Goal: Use online tool/utility: Utilize a website feature to perform a specific function

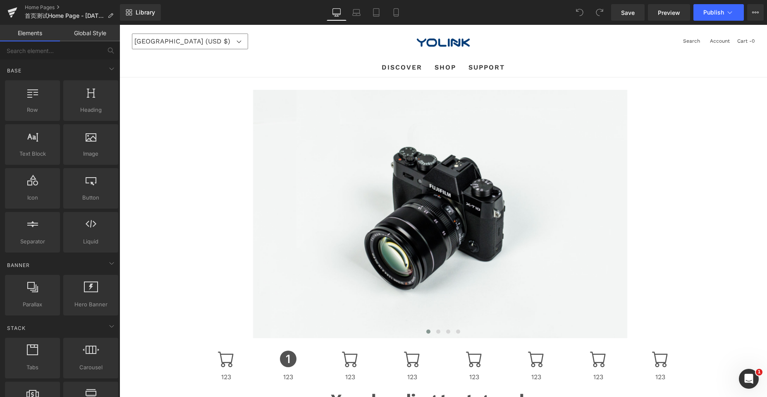
scroll to position [3520, 641]
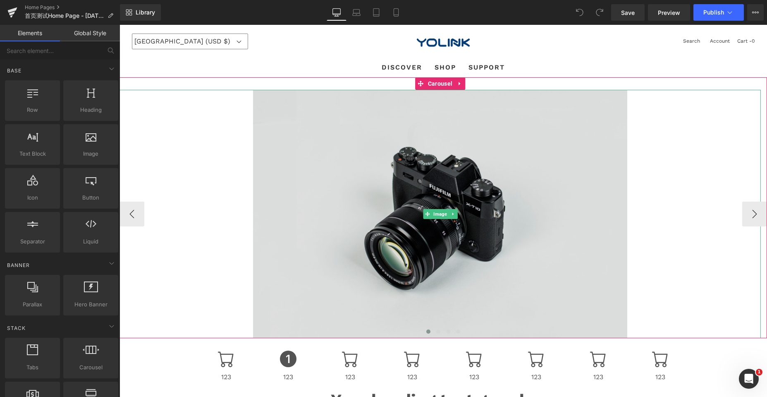
click at [349, 175] on img at bounding box center [440, 214] width 375 height 248
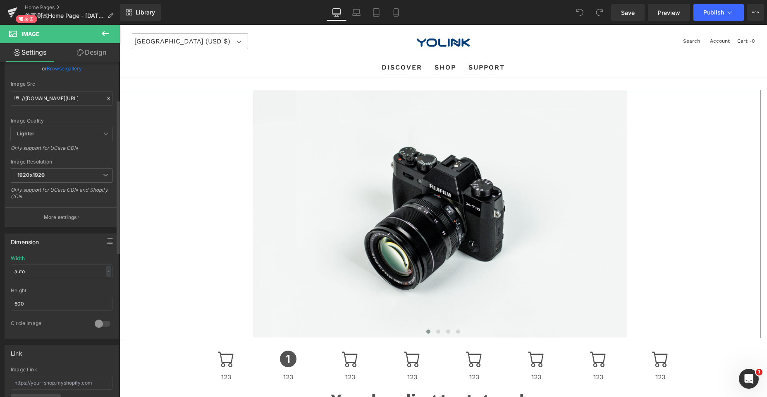
scroll to position [83, 0]
click at [91, 172] on span "1920x1920" at bounding box center [62, 172] width 102 height 14
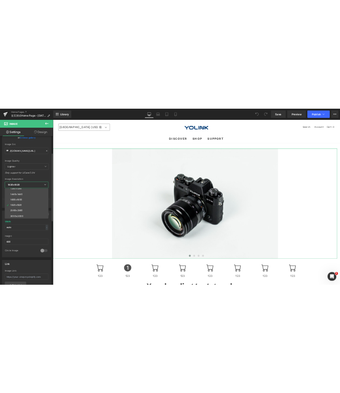
scroll to position [118, 0]
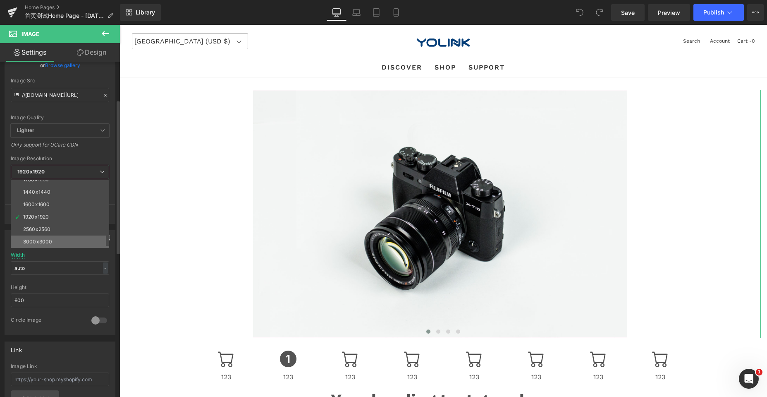
click at [45, 239] on div "3000x3000" at bounding box center [37, 242] width 29 height 6
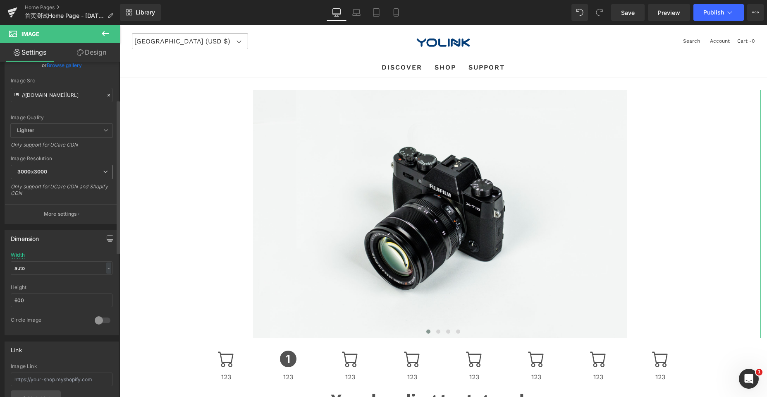
click at [79, 173] on span "3000x3000" at bounding box center [62, 172] width 102 height 14
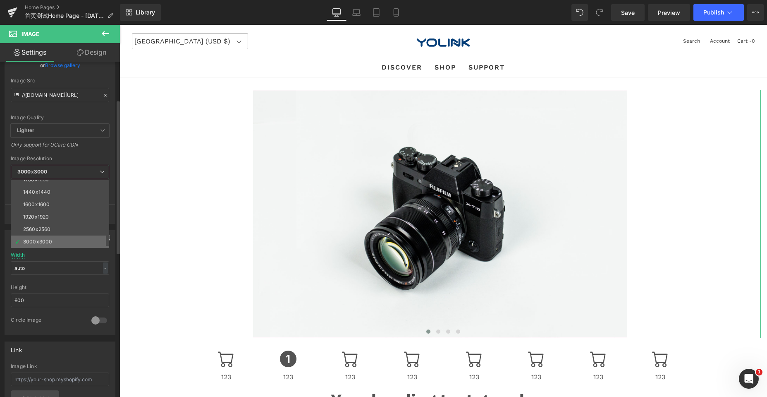
click at [34, 240] on div "3000x3000" at bounding box center [37, 242] width 29 height 6
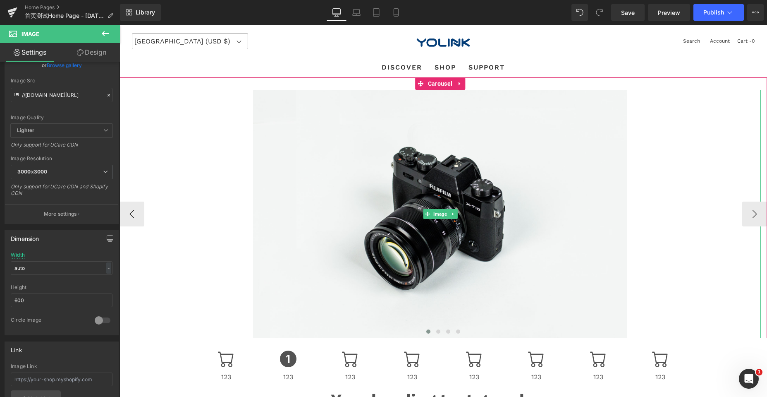
click at [193, 182] on div at bounding box center [440, 214] width 641 height 248
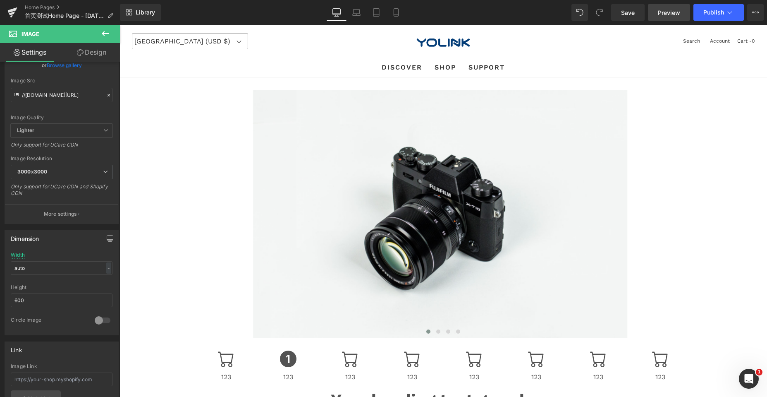
click at [668, 10] on span "Preview" at bounding box center [669, 12] width 22 height 9
click at [249, 67] on ul "DISCOVER DISCOVER HOME DISCOVER WHAT'S NEW CONNECT WITH YOLINK PROBLEM SOLVING …" at bounding box center [443, 67] width 635 height 19
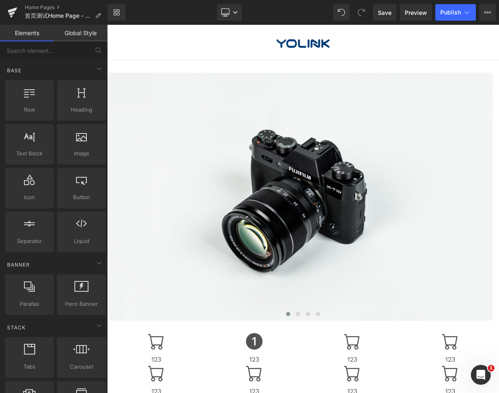
scroll to position [4134, 386]
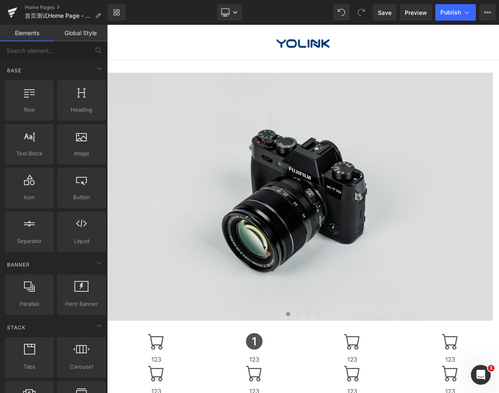
click at [276, 115] on img at bounding box center [300, 197] width 386 height 248
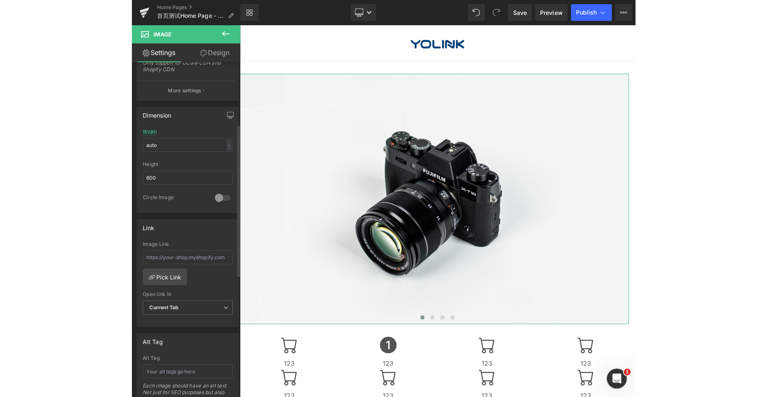
scroll to position [0, 0]
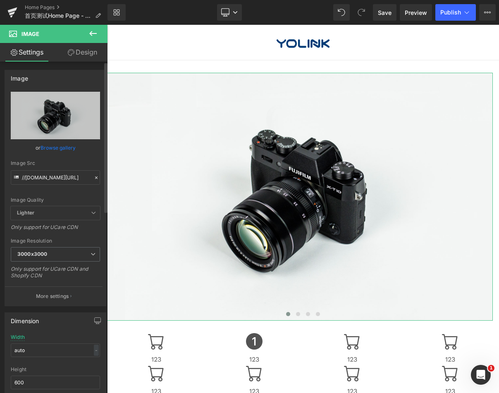
click at [57, 148] on link "Browse gallery" at bounding box center [58, 148] width 35 height 14
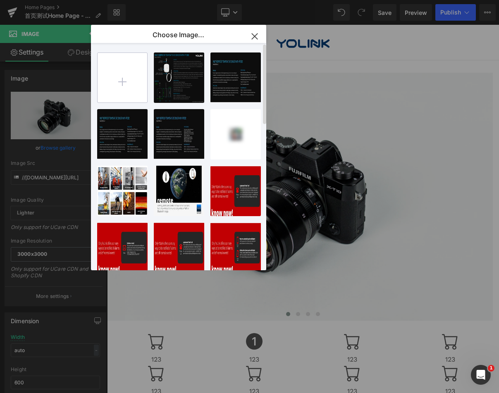
click at [116, 81] on input "file" at bounding box center [123, 78] width 50 height 50
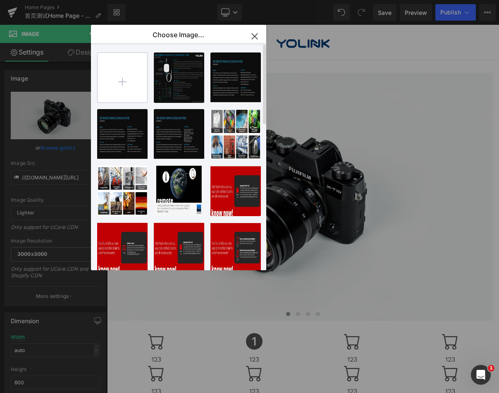
type input "C:\fakepath\7903场景.jpg"
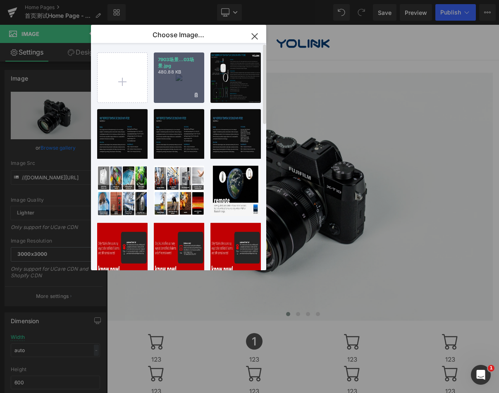
click at [169, 81] on div "7903场景...03场景.jpg 480.88 KB" at bounding box center [179, 78] width 50 height 50
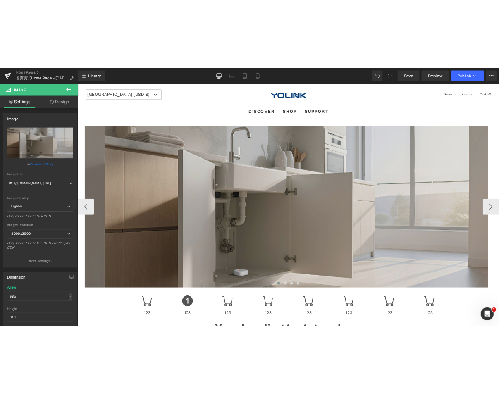
scroll to position [3517, 641]
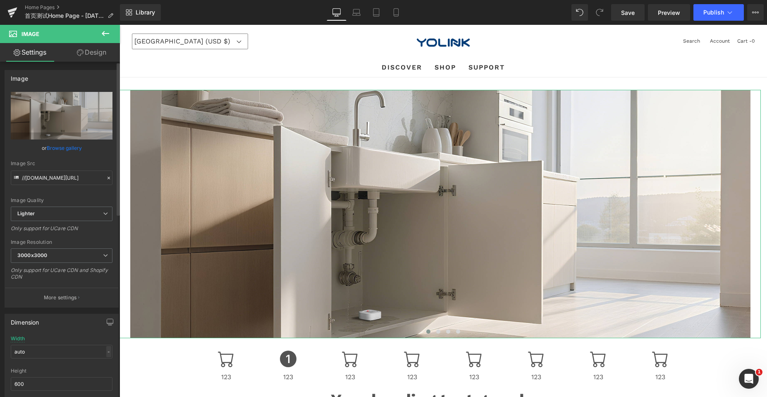
click at [106, 351] on div "-" at bounding box center [108, 351] width 5 height 11
click at [51, 349] on input "auto" at bounding box center [62, 352] width 102 height 14
drag, startPoint x: 22, startPoint y: 351, endPoint x: 4, endPoint y: 350, distance: 17.8
click at [4, 350] on div "Dimension auto Width auto - % px 600px Height 600 0 Circle Image" at bounding box center [62, 362] width 124 height 111
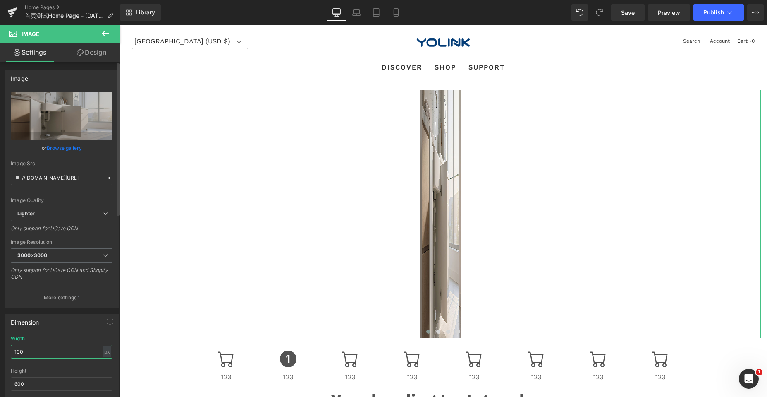
drag, startPoint x: 33, startPoint y: 352, endPoint x: 0, endPoint y: 352, distance: 33.1
click at [0, 352] on div "Dimension auto Width 100 px % px 600px Height 600 0 Circle Image" at bounding box center [62, 362] width 124 height 111
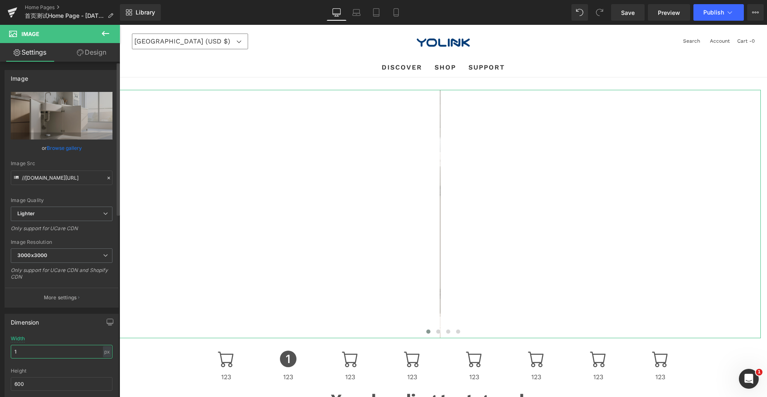
type input "auto"
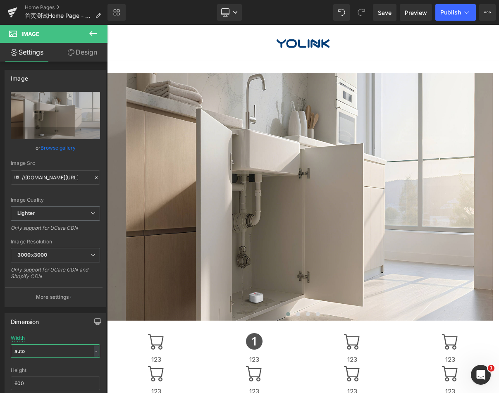
scroll to position [4134, 386]
click at [58, 148] on link "Browse gallery" at bounding box center [58, 148] width 35 height 14
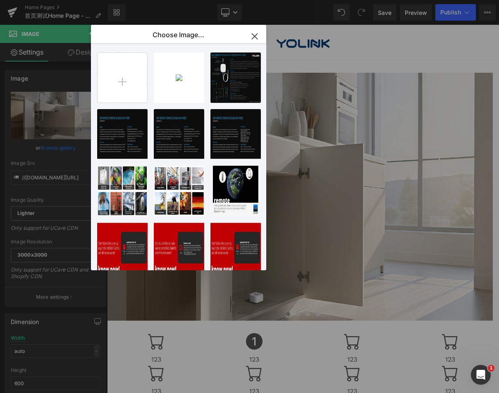
drag, startPoint x: 110, startPoint y: 25, endPoint x: 256, endPoint y: 37, distance: 146.9
click at [256, 37] on icon "button" at bounding box center [254, 36] width 13 height 13
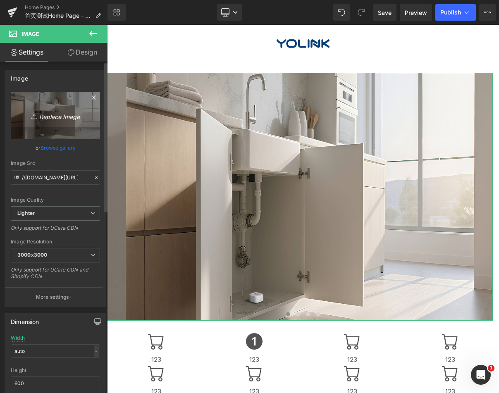
click at [53, 117] on icon "Replace Image" at bounding box center [55, 115] width 66 height 10
type input "C:\fakepath\7903场景.jpg"
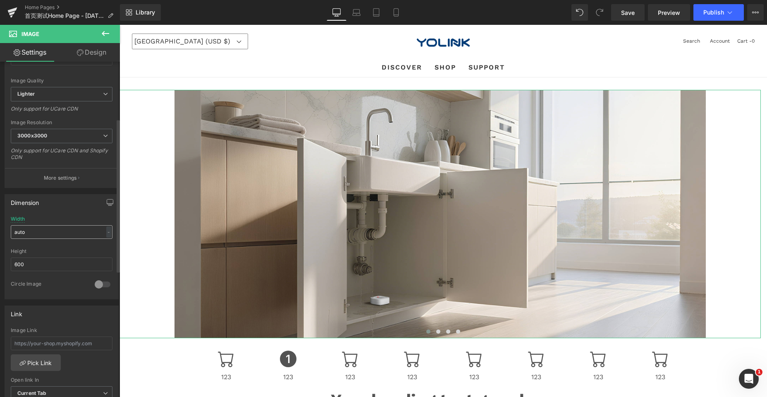
scroll to position [124, 0]
click at [93, 278] on div at bounding box center [103, 279] width 20 height 13
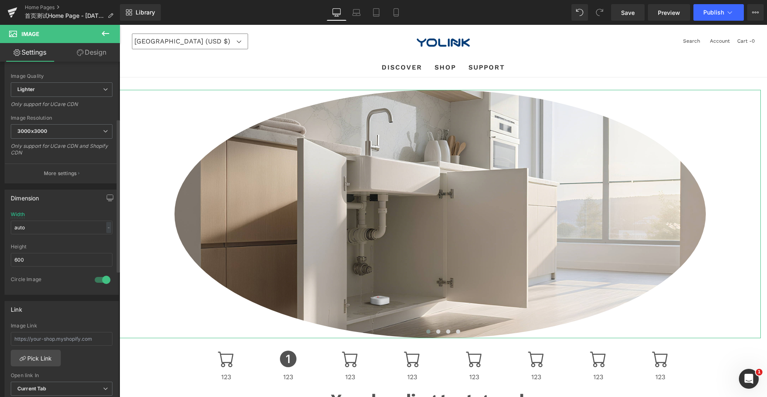
click at [93, 278] on div at bounding box center [103, 279] width 20 height 13
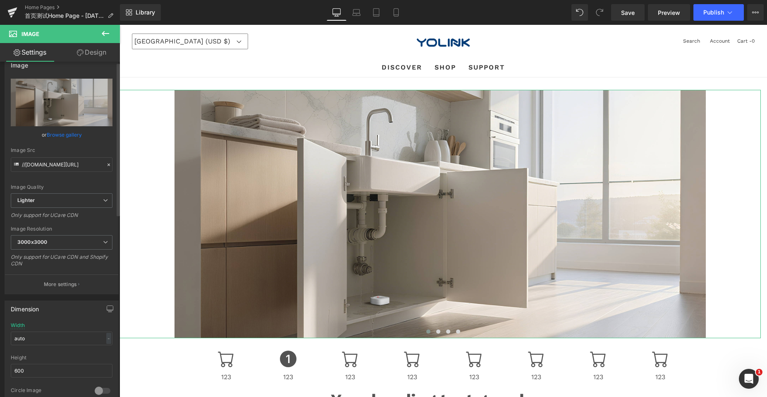
scroll to position [0, 0]
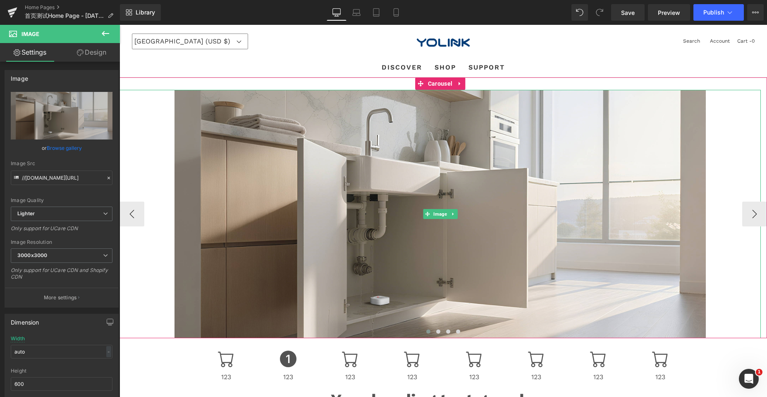
click at [141, 97] on div at bounding box center [440, 214] width 641 height 248
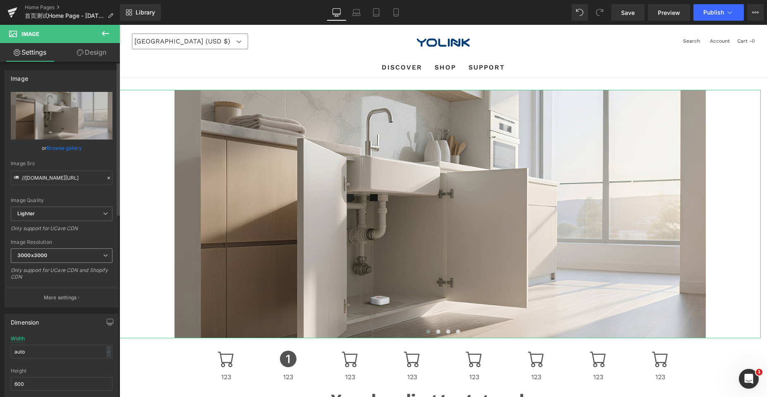
click at [67, 256] on span "3000x3000" at bounding box center [62, 255] width 102 height 14
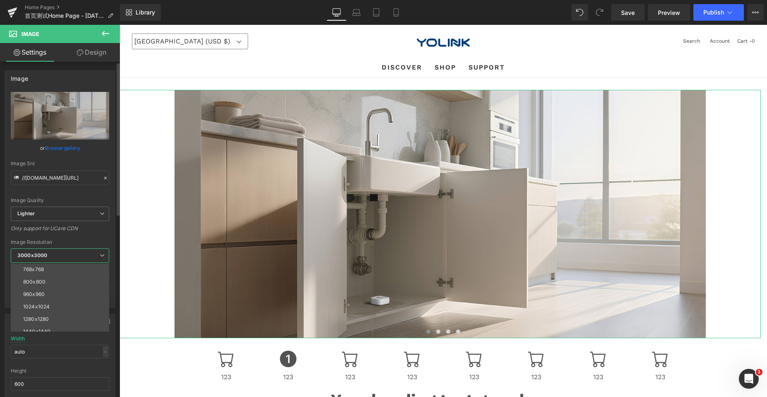
scroll to position [118, 0]
click at [44, 308] on li "2560x2560" at bounding box center [62, 312] width 102 height 12
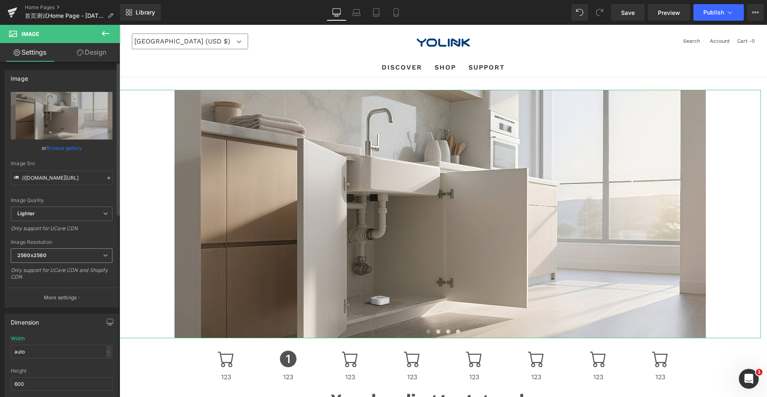
drag, startPoint x: 76, startPoint y: 254, endPoint x: 63, endPoint y: 263, distance: 15.6
click at [76, 254] on span "2560x2560" at bounding box center [62, 255] width 102 height 14
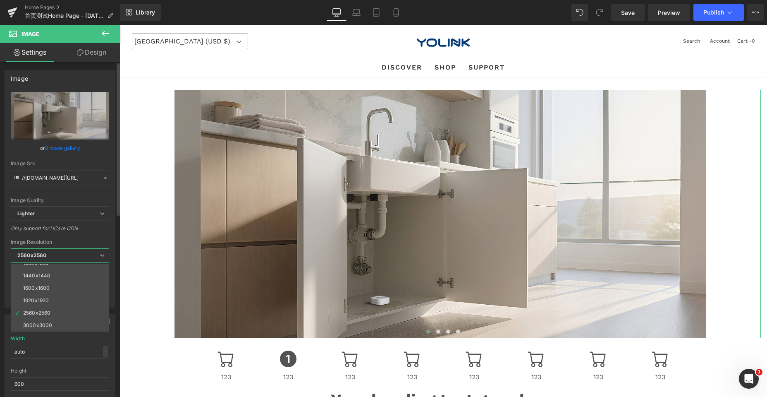
click at [45, 325] on div "3000x3000" at bounding box center [37, 325] width 29 height 6
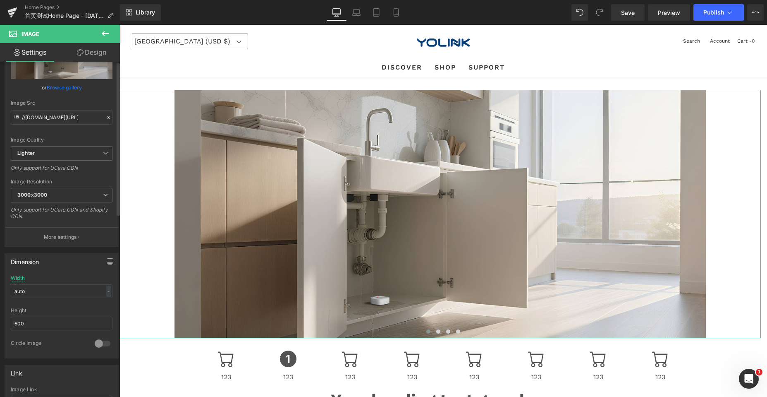
scroll to position [124, 0]
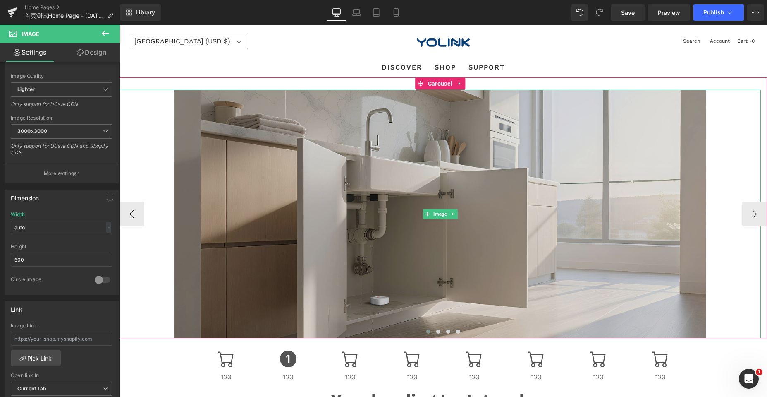
click at [263, 157] on img at bounding box center [441, 214] width 532 height 248
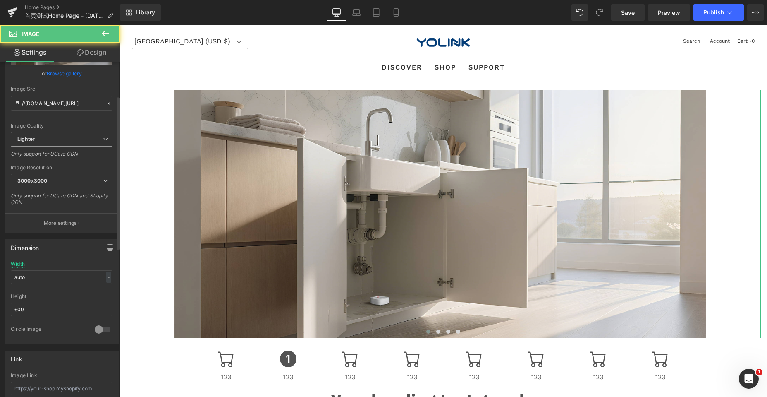
scroll to position [0, 0]
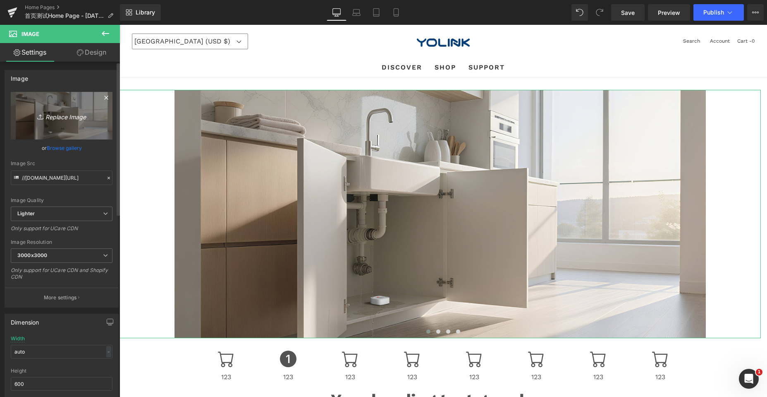
click at [54, 119] on icon "Replace Image" at bounding box center [62, 115] width 66 height 10
type input "C:\fakepath\7903场景.jpg"
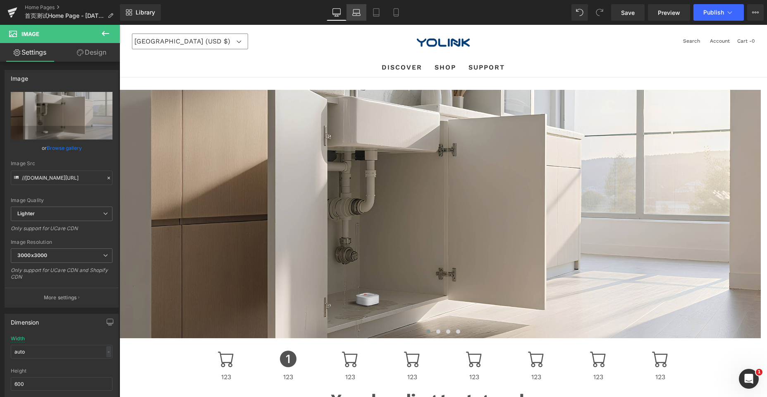
click at [352, 12] on link "Laptop" at bounding box center [357, 12] width 20 height 17
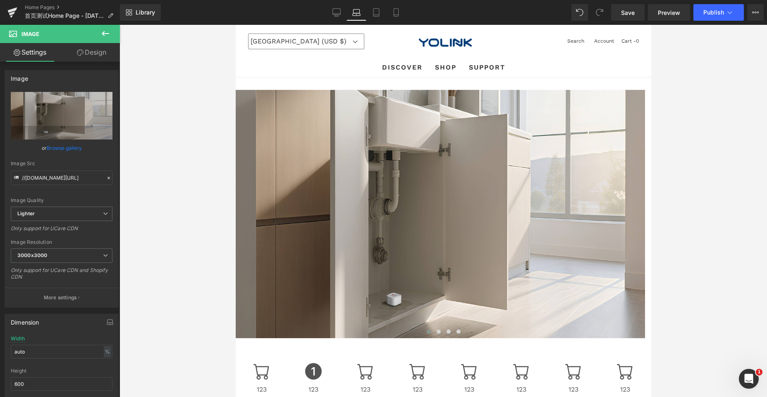
scroll to position [3547, 409]
click at [333, 13] on icon at bounding box center [337, 12] width 8 height 8
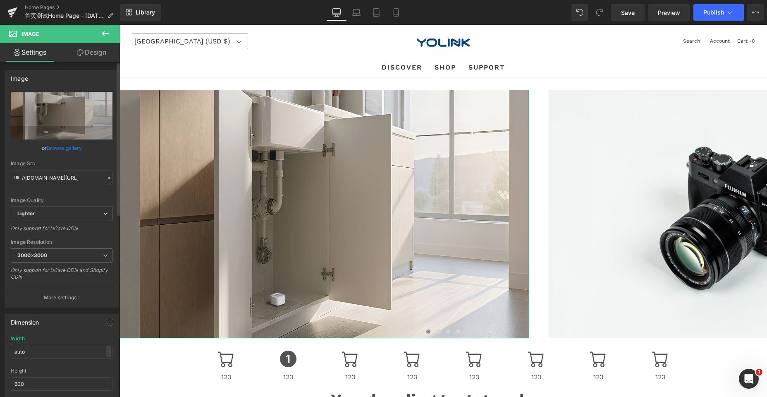
scroll to position [3517, 641]
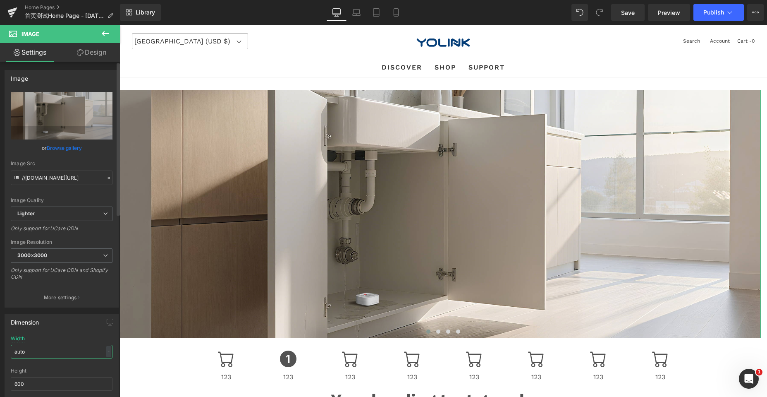
drag, startPoint x: 34, startPoint y: 352, endPoint x: 20, endPoint y: 342, distance: 17.3
click at [8, 350] on div "auto Width auto - % px 600px Height 600 0 Circle Image" at bounding box center [61, 376] width 113 height 83
drag, startPoint x: 353, startPoint y: 14, endPoint x: 203, endPoint y: 128, distance: 188.9
click at [354, 14] on icon at bounding box center [356, 12] width 8 height 8
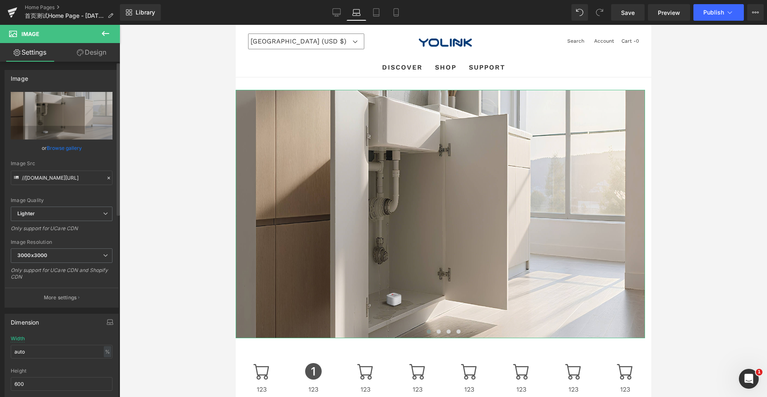
scroll to position [3547, 409]
drag, startPoint x: 27, startPoint y: 353, endPoint x: 6, endPoint y: 353, distance: 21.1
click at [6, 353] on div "auto Width auto % % px 600px Height 600 0 Circle Image" at bounding box center [61, 376] width 113 height 83
paste input "auto"
click at [73, 333] on div "Dimension auto Width auto - % px 600px Height 600 0 Circle Image" at bounding box center [62, 366] width 114 height 105
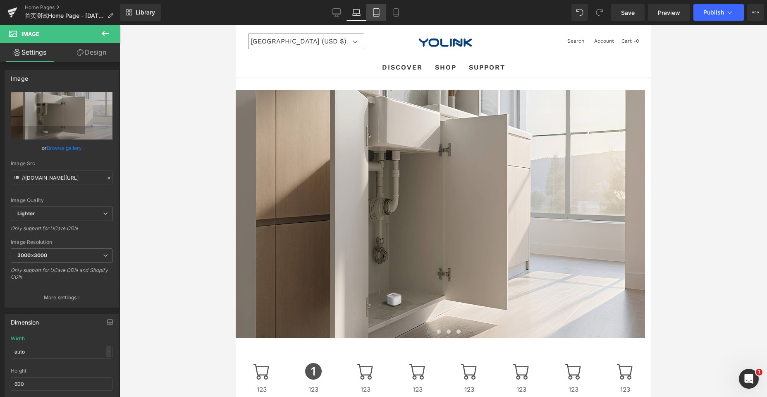
click at [375, 10] on icon at bounding box center [376, 12] width 8 height 8
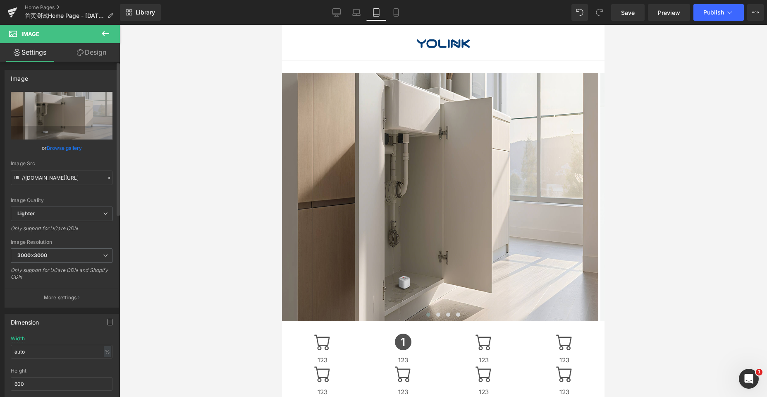
scroll to position [4282, 316]
drag, startPoint x: 32, startPoint y: 353, endPoint x: 6, endPoint y: 351, distance: 26.1
click at [5, 354] on div "Dimension auto Width auto % % px 600px Height 600 0 Circle Image" at bounding box center [62, 366] width 114 height 105
paste input "auto"
type input "auto"
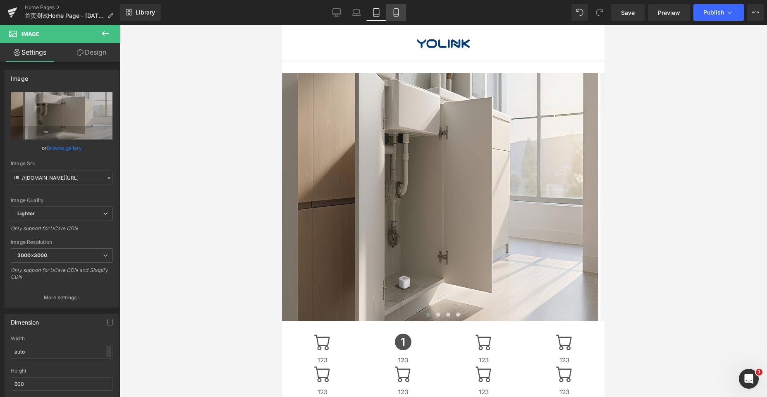
click at [394, 16] on icon at bounding box center [396, 12] width 8 height 8
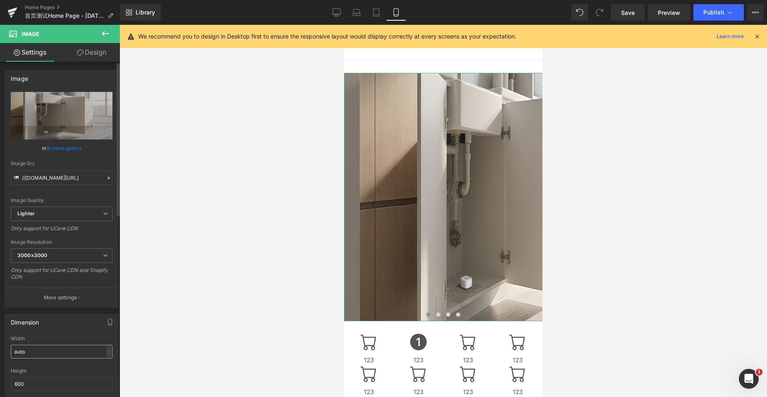
scroll to position [5574, 192]
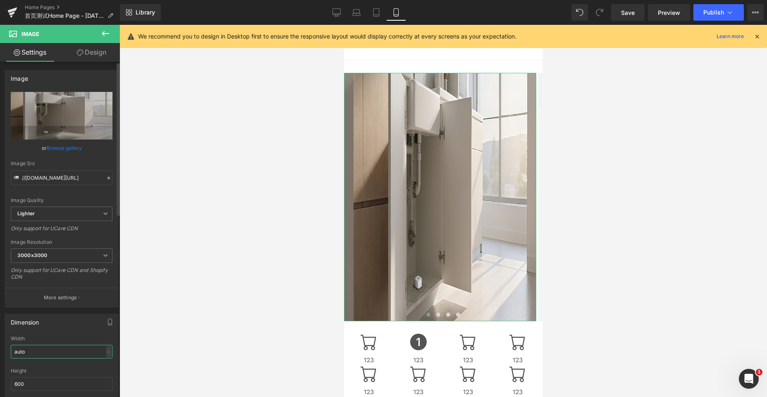
drag, startPoint x: 32, startPoint y: 350, endPoint x: 2, endPoint y: 352, distance: 30.7
click at [2, 351] on div "Dimension auto Width auto - % px 600px Height 600 0 Circle Image" at bounding box center [62, 362] width 124 height 111
drag, startPoint x: 29, startPoint y: 382, endPoint x: 17, endPoint y: 379, distance: 12.3
click at [14, 381] on input "600" at bounding box center [62, 384] width 102 height 14
paste input "auto"
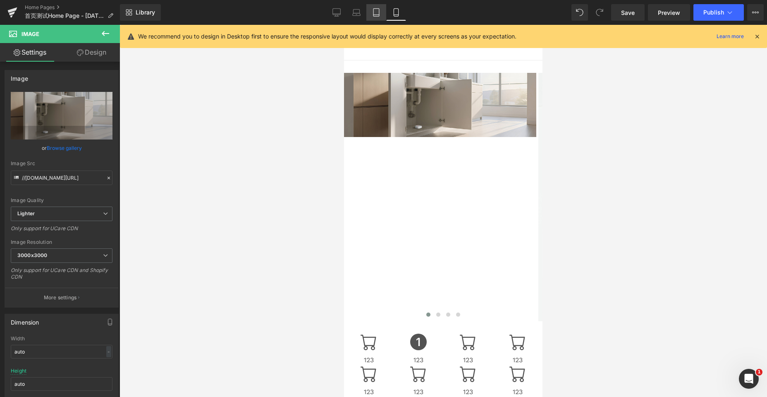
click at [375, 15] on icon at bounding box center [376, 15] width 6 height 0
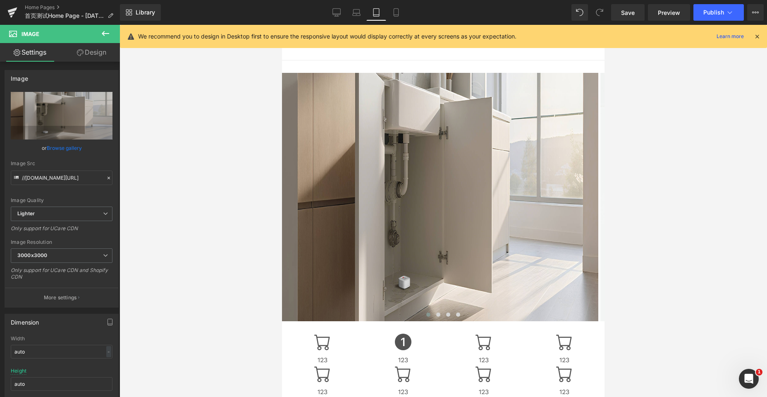
scroll to position [4282, 316]
drag, startPoint x: 30, startPoint y: 384, endPoint x: 2, endPoint y: 381, distance: 27.9
click at [2, 381] on div "Dimension auto Width auto - % px 600px Height auto 0 Circle Image" at bounding box center [62, 362] width 124 height 111
paste input "auto"
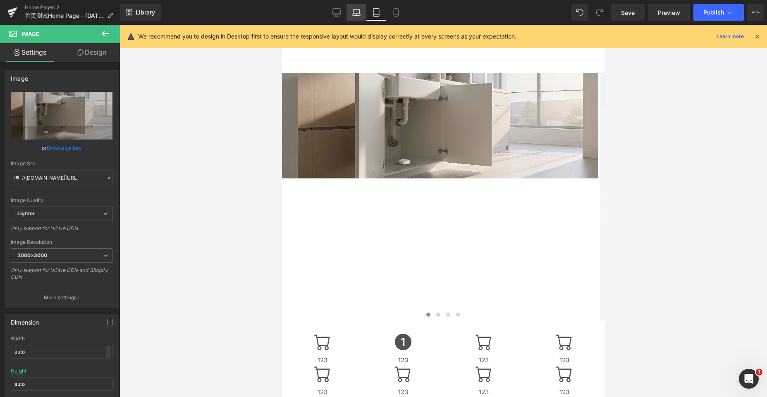
click at [353, 13] on icon at bounding box center [356, 12] width 8 height 8
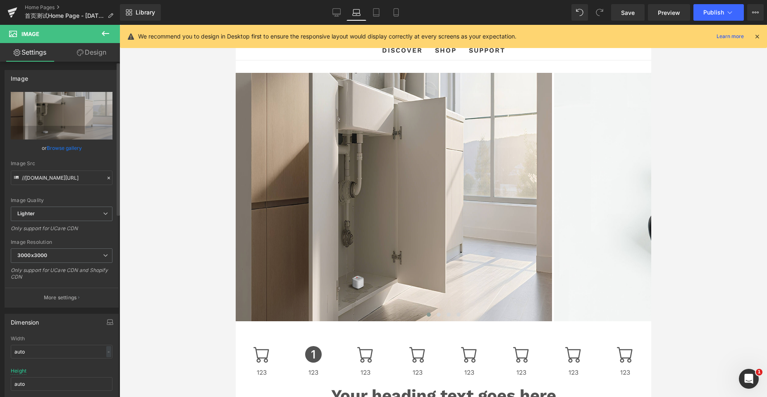
scroll to position [4, 4]
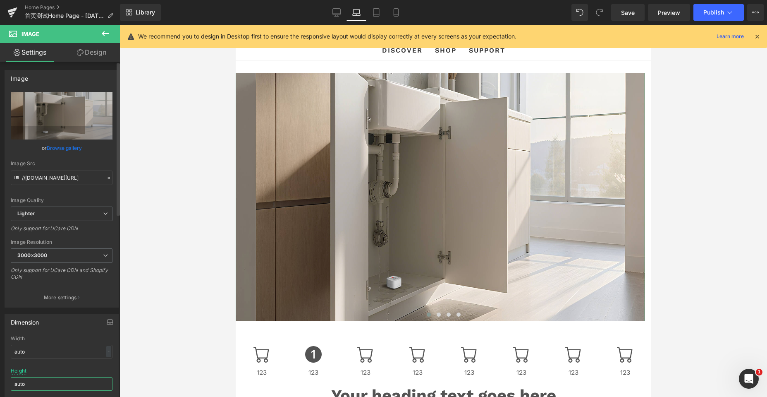
drag, startPoint x: 34, startPoint y: 380, endPoint x: 45, endPoint y: 363, distance: 20.5
click at [3, 381] on div "Dimension auto Width auto - % px 600px Height auto 0 Circle Image" at bounding box center [62, 362] width 124 height 111
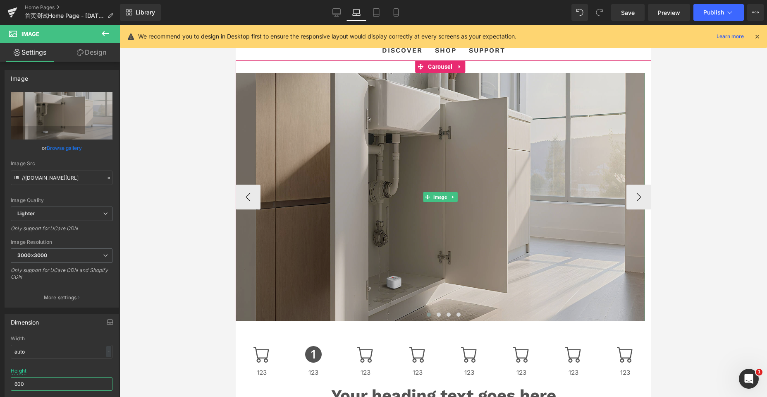
paste input "auto"
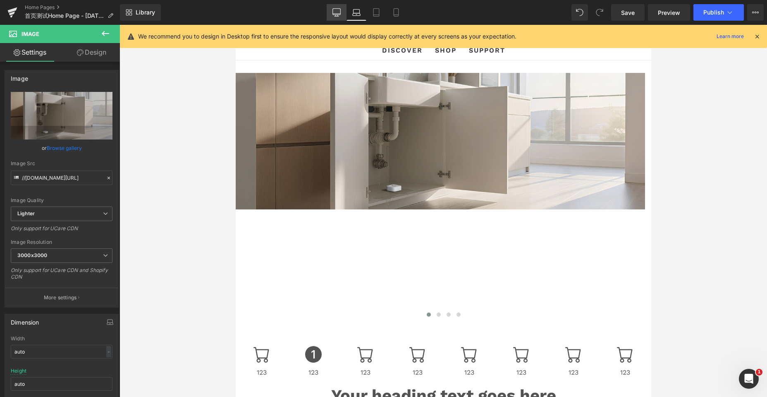
click at [336, 9] on icon at bounding box center [337, 12] width 8 height 8
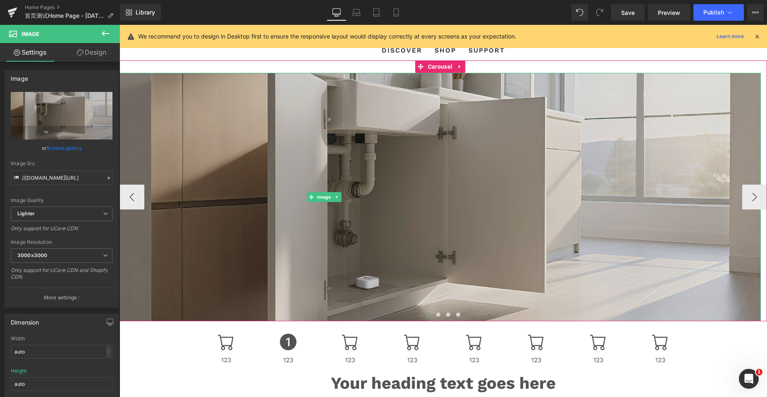
scroll to position [0, 0]
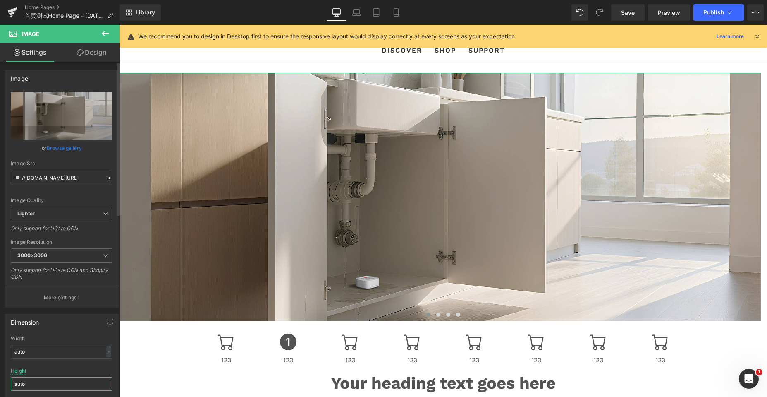
drag, startPoint x: 30, startPoint y: 384, endPoint x: 0, endPoint y: 382, distance: 30.3
click at [1, 383] on div "Dimension auto Width auto - % px 600px Height auto 0 Circle Image" at bounding box center [62, 362] width 124 height 111
click at [54, 352] on input "auto" at bounding box center [62, 352] width 102 height 14
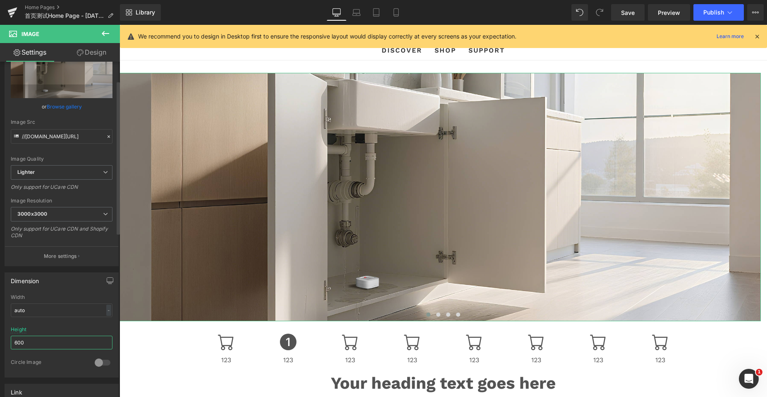
drag, startPoint x: 40, startPoint y: 339, endPoint x: 9, endPoint y: 340, distance: 31.4
click at [11, 340] on input "600" at bounding box center [62, 342] width 102 height 14
paste input "auto"
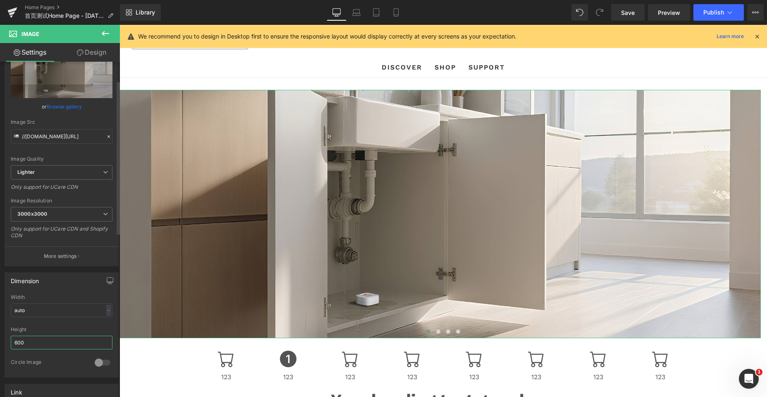
paste input "auto"
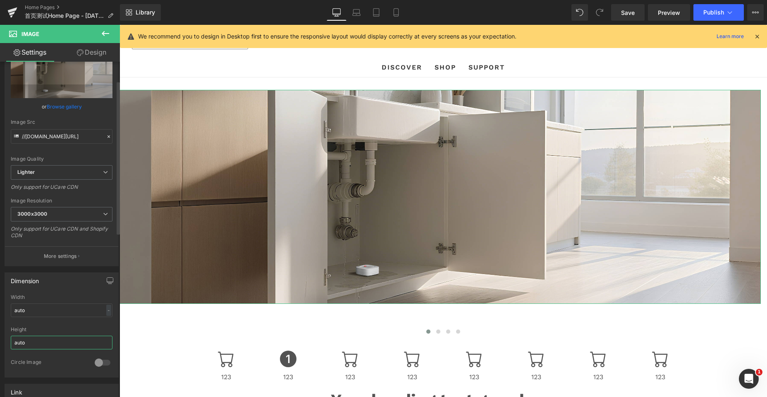
type input "auto"
click at [98, 363] on div at bounding box center [103, 362] width 20 height 13
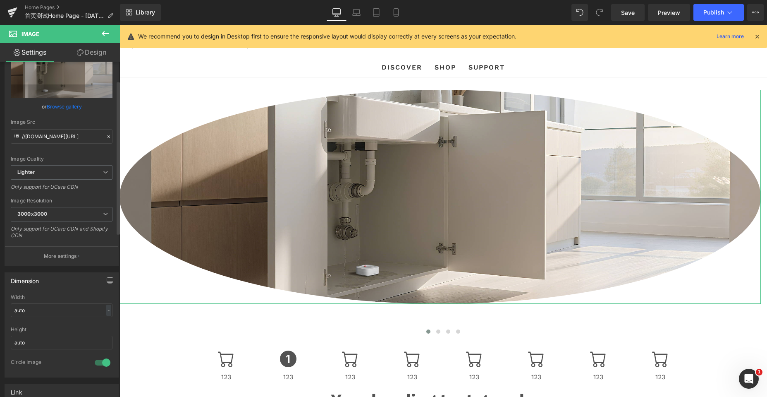
click at [98, 363] on div at bounding box center [103, 362] width 20 height 13
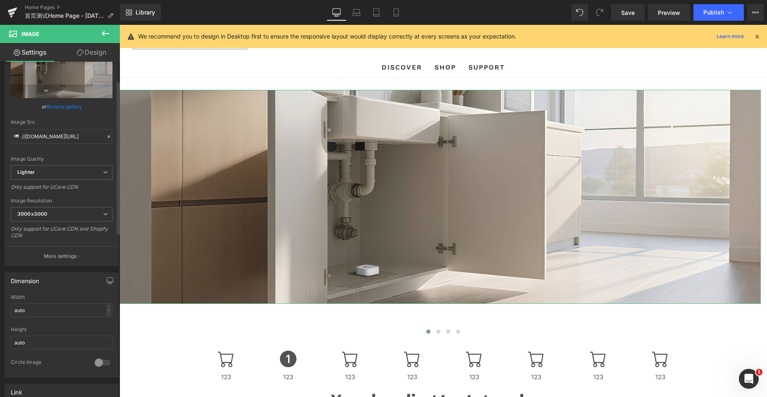
click at [86, 296] on div "Width" at bounding box center [62, 297] width 102 height 6
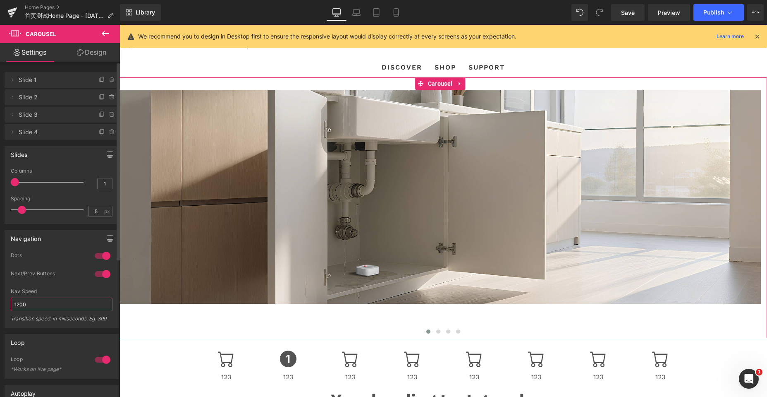
drag, startPoint x: 52, startPoint y: 307, endPoint x: 8, endPoint y: 305, distance: 44.3
click at [8, 305] on div "1 Dots 1 Dots 1 Dots 1 Dots 1 Next/Prev Buttons 1 Next/Prev Buttons 0 Next/Prev…" at bounding box center [61, 289] width 113 height 75
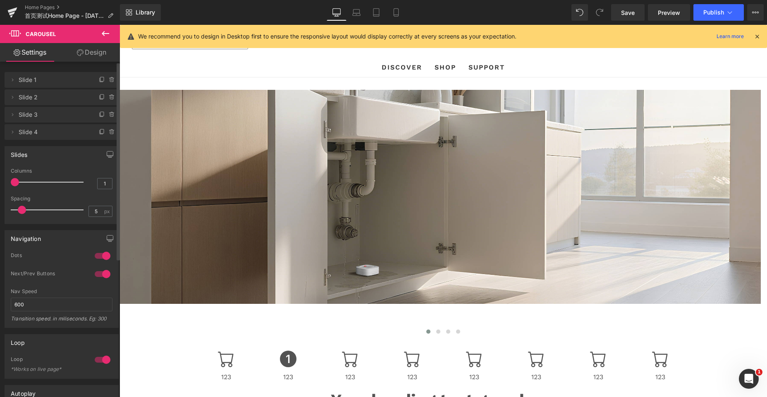
scroll to position [4, 4]
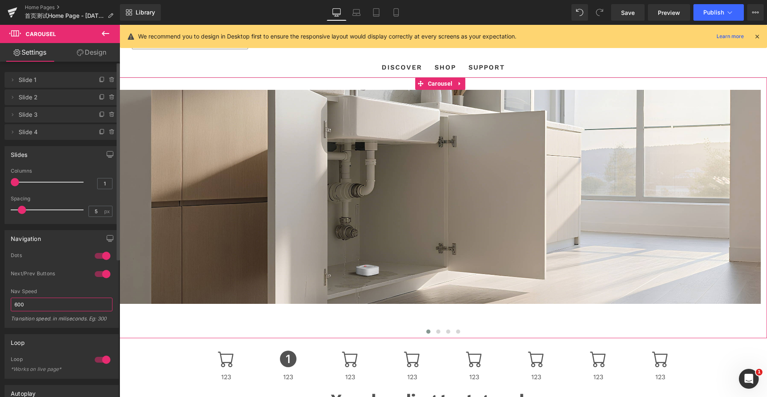
drag, startPoint x: 30, startPoint y: 304, endPoint x: 0, endPoint y: 306, distance: 30.3
click at [0, 306] on div "Navigation 1 Dots 1 Dots 1 Dots 1 Dots 1 Next/Prev Buttons 1 Next/Prev Buttons …" at bounding box center [62, 276] width 124 height 104
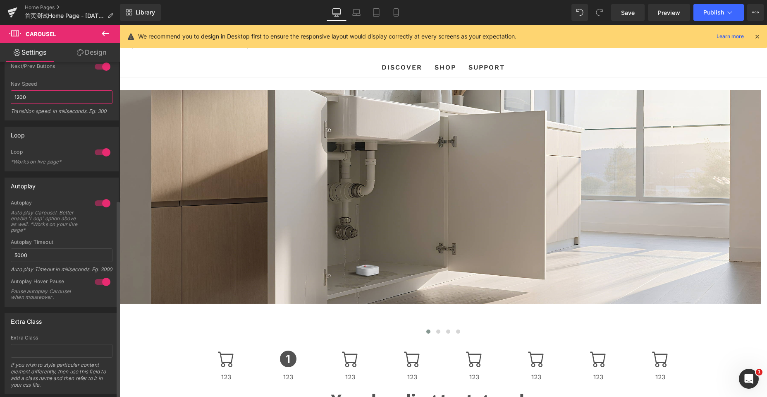
scroll to position [234, 0]
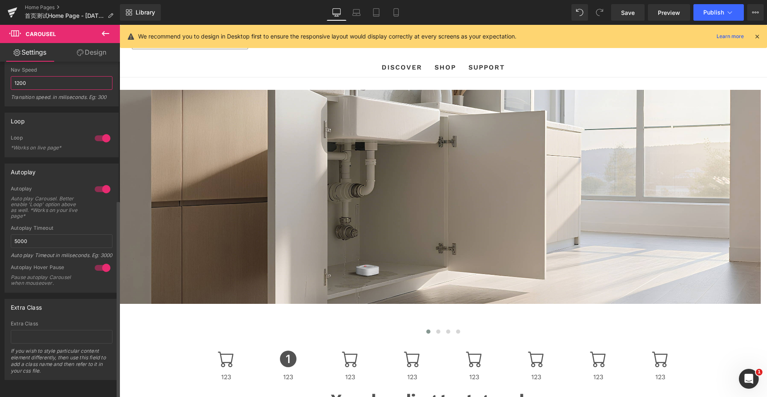
type input "1200"
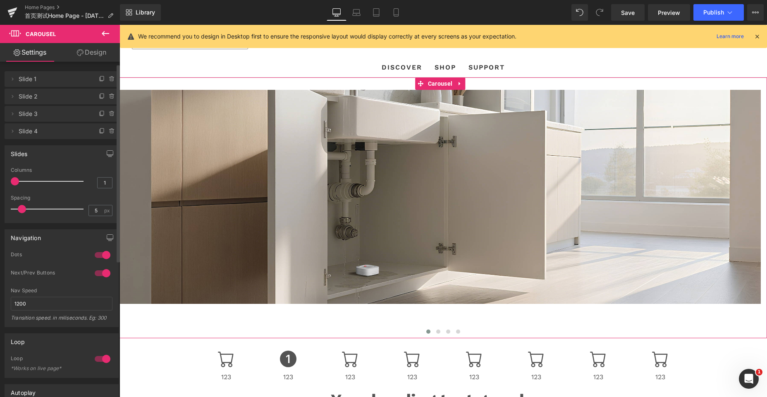
scroll to position [0, 0]
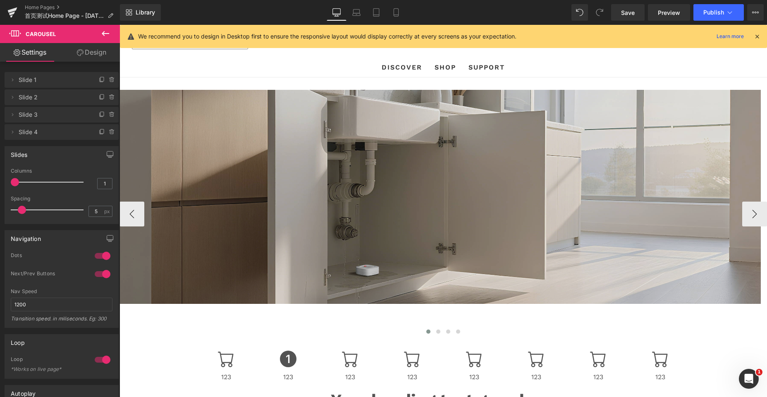
click at [250, 108] on img at bounding box center [440, 197] width 641 height 214
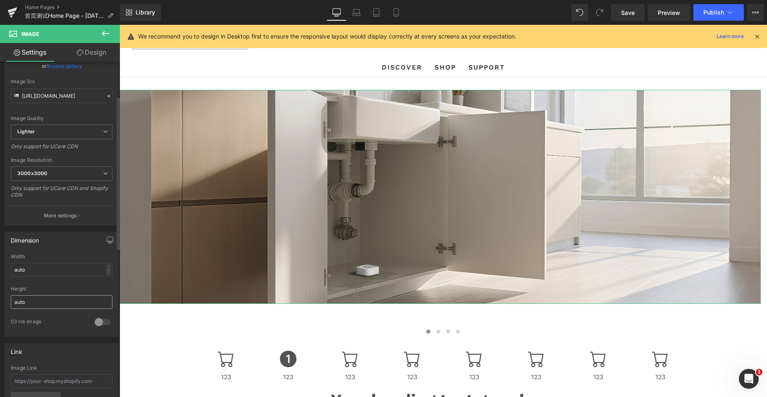
scroll to position [83, 0]
drag, startPoint x: 41, startPoint y: 303, endPoint x: 0, endPoint y: 302, distance: 41.0
click at [0, 302] on div "Dimension auto Width auto - % px auto Height auto 0 Circle Image" at bounding box center [62, 280] width 124 height 111
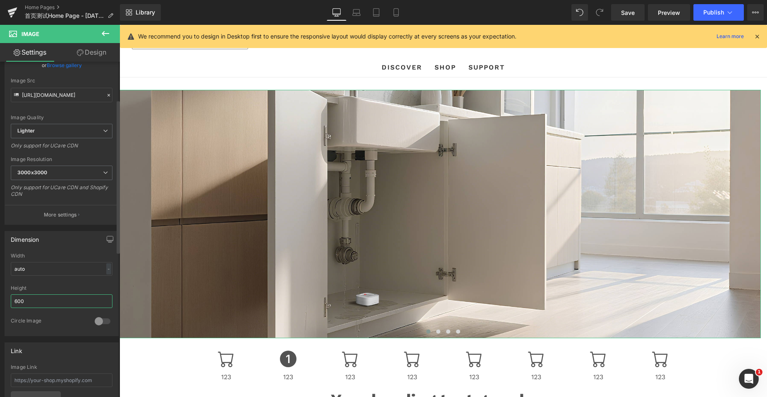
drag, startPoint x: 37, startPoint y: 302, endPoint x: 0, endPoint y: 304, distance: 36.9
click at [0, 304] on div "Dimension auto Width auto - % px auto Height 600 0 Circle Image" at bounding box center [62, 280] width 124 height 111
paste input "auto"
type input "auto"
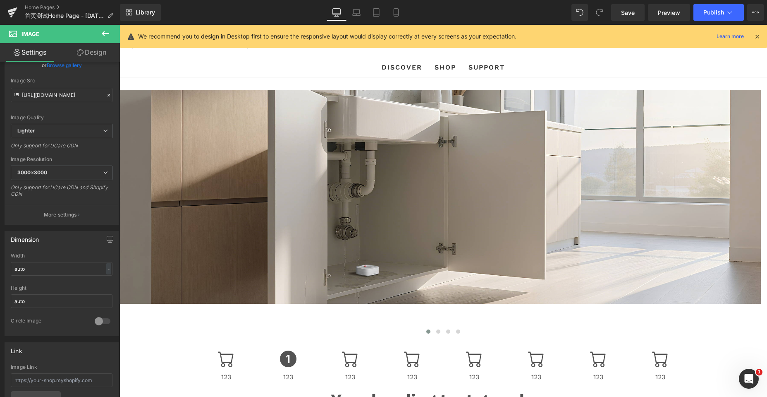
click at [212, 57] on div "[GEOGRAPHIC_DATA] (USD $) [GEOGRAPHIC_DATA] (AFN ؋) [GEOGRAPHIC_DATA] (EUR €) […" at bounding box center [444, 41] width 648 height 33
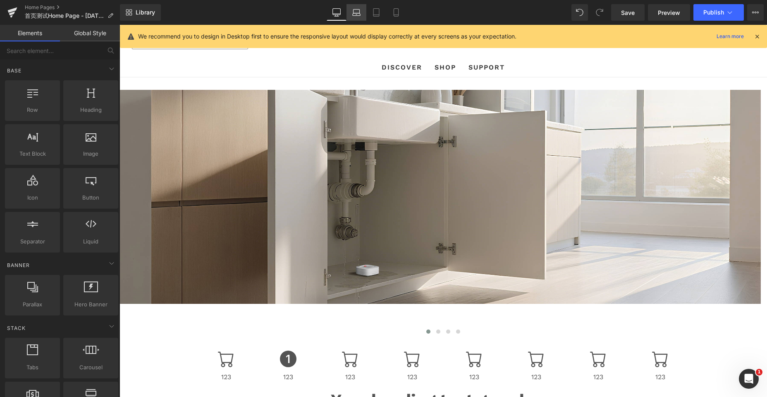
click at [351, 12] on link "Laptop" at bounding box center [357, 12] width 20 height 17
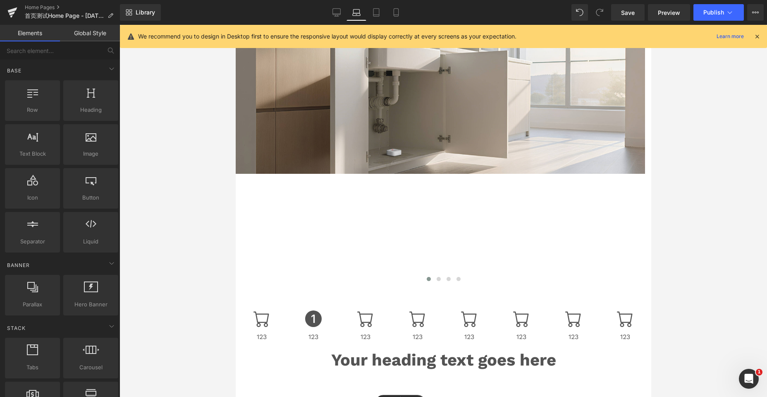
scroll to position [3547, 409]
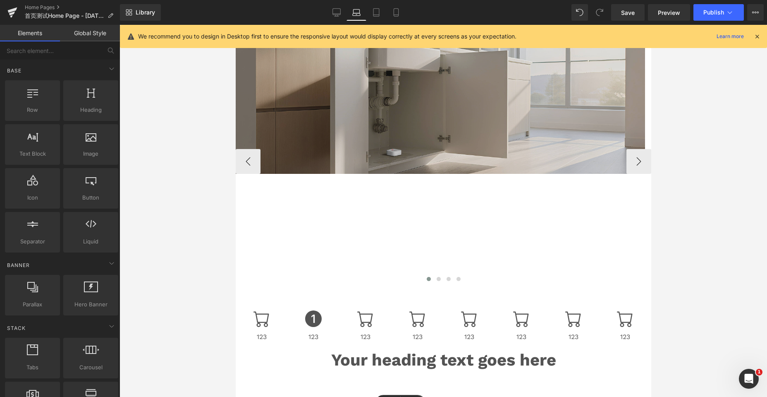
click at [380, 98] on img at bounding box center [439, 105] width 409 height 136
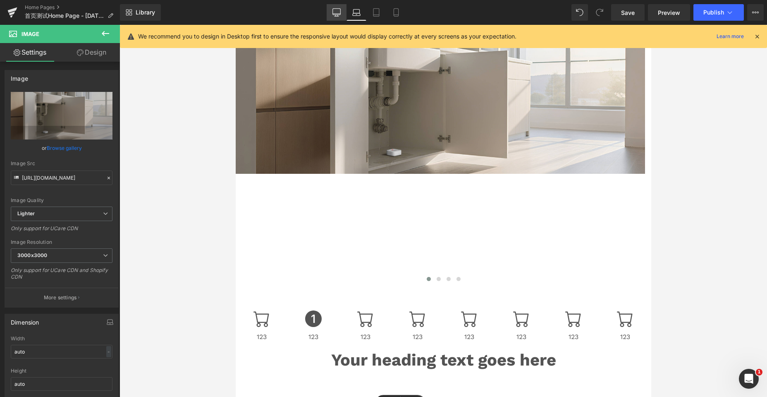
click at [336, 14] on icon at bounding box center [337, 12] width 8 height 6
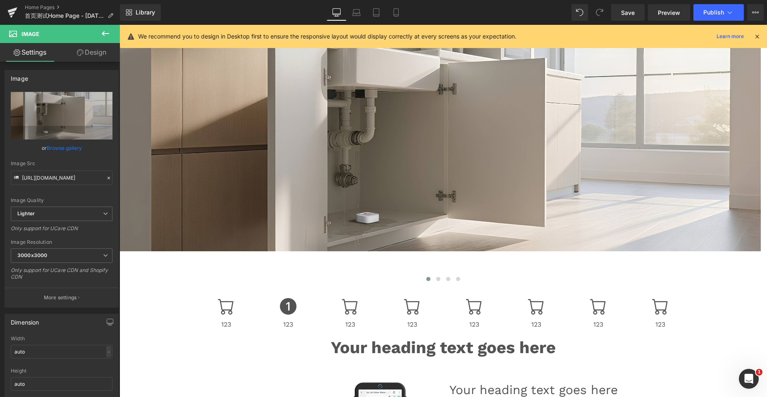
scroll to position [3517, 641]
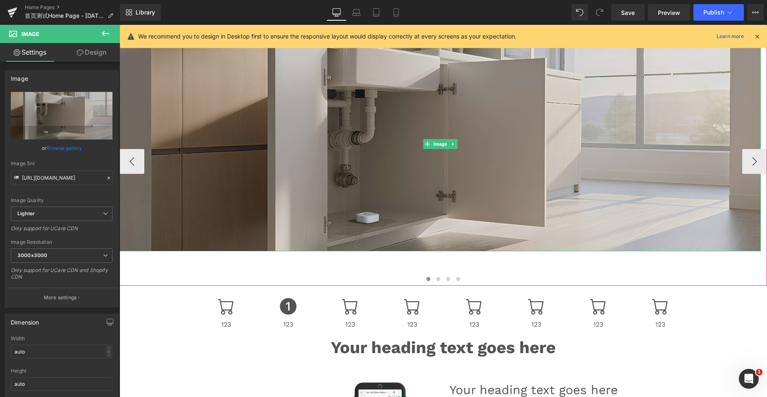
click at [252, 80] on img at bounding box center [440, 144] width 641 height 214
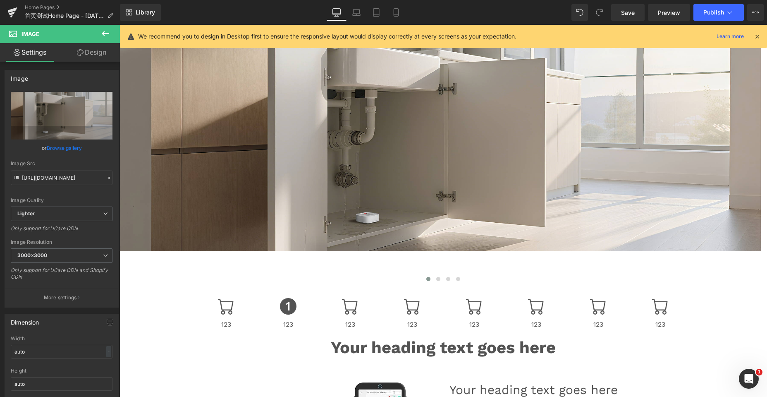
click at [757, 36] on icon at bounding box center [757, 36] width 7 height 7
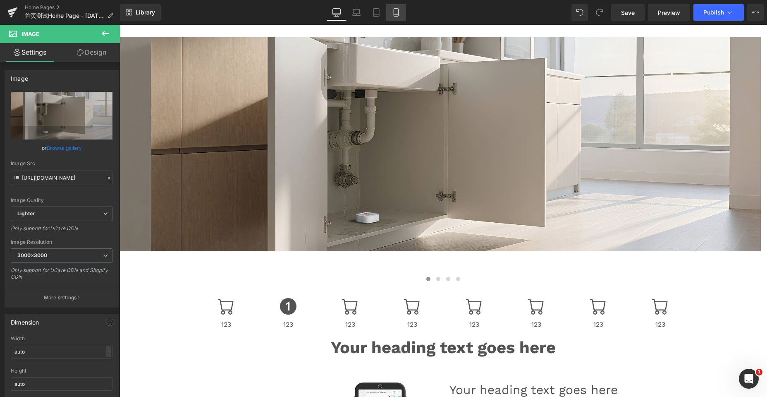
click at [393, 14] on icon at bounding box center [396, 12] width 8 height 8
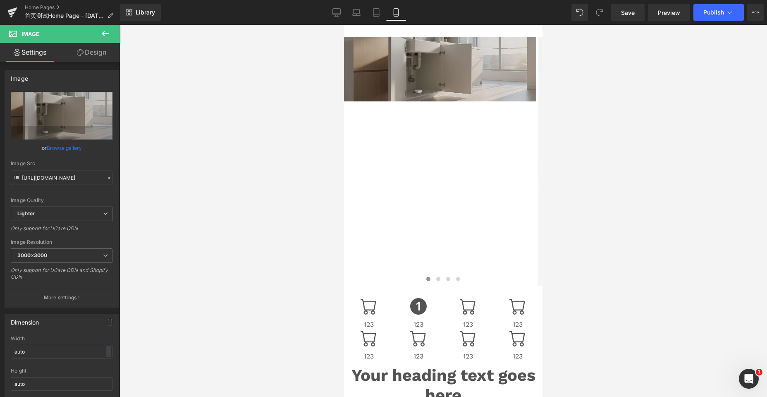
scroll to position [5574, 192]
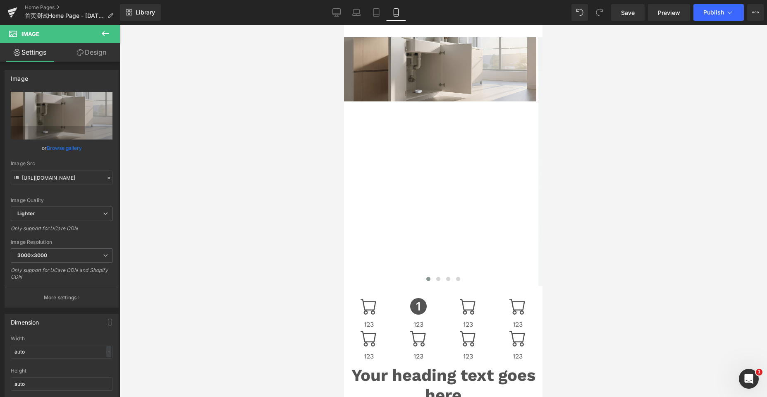
click at [417, 105] on div "Image Image" at bounding box center [733, 161] width 778 height 248
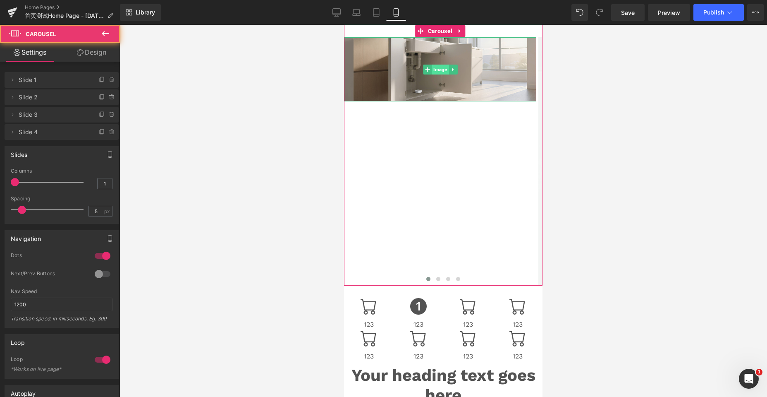
click at [436, 68] on span "Image" at bounding box center [440, 70] width 17 height 10
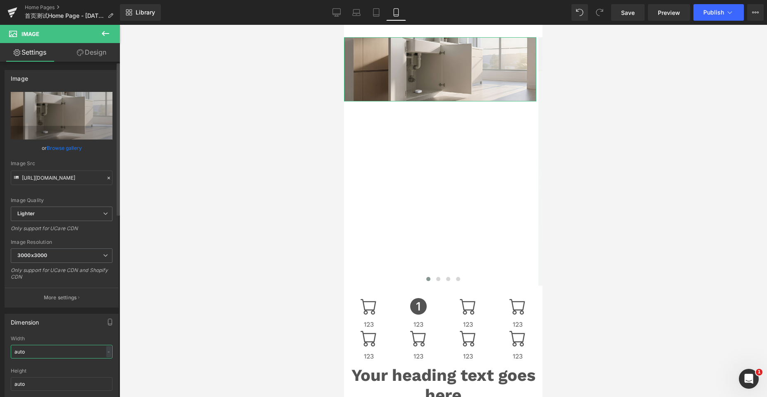
drag, startPoint x: 26, startPoint y: 353, endPoint x: 2, endPoint y: 351, distance: 24.1
click at [3, 351] on div "Dimension auto Width auto - % px auto Height auto 0 Circle Image" at bounding box center [62, 362] width 124 height 111
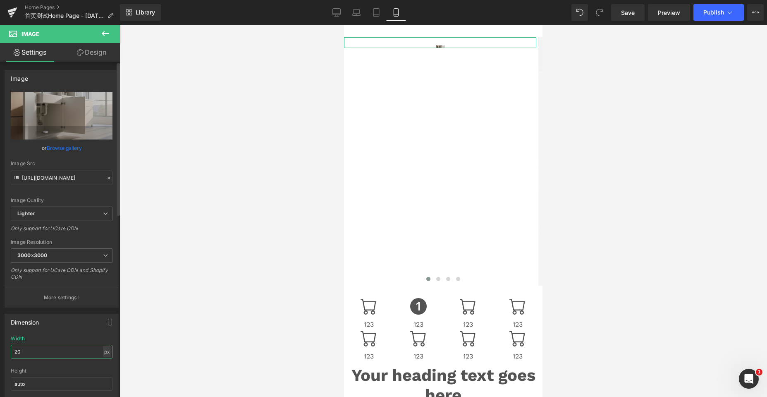
type input "20"
click at [106, 352] on div "px" at bounding box center [107, 351] width 8 height 11
click at [103, 362] on li "%" at bounding box center [107, 364] width 10 height 12
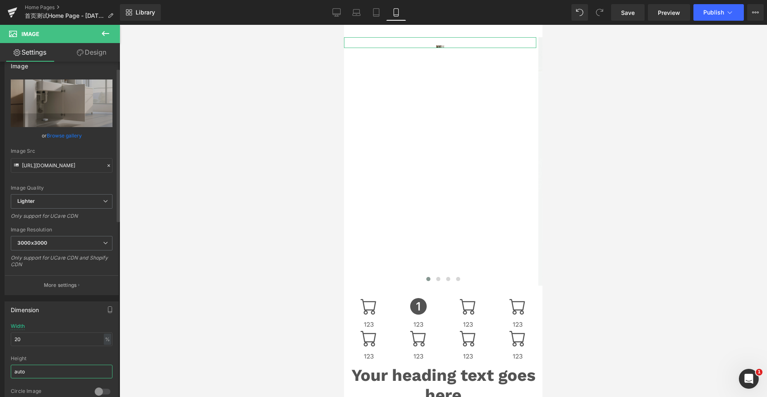
scroll to position [20, 0]
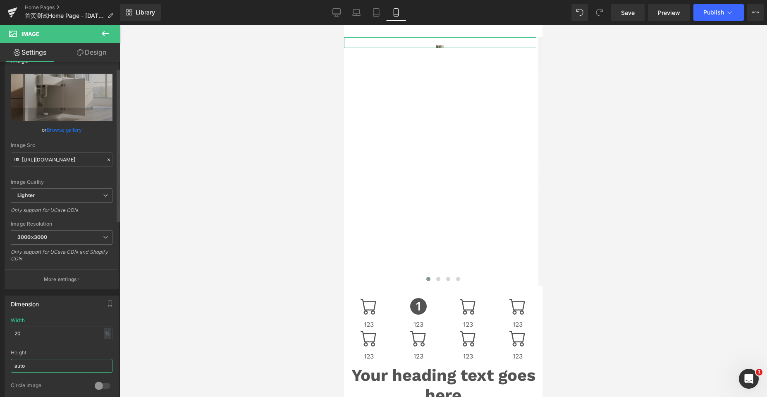
drag, startPoint x: 33, startPoint y: 387, endPoint x: 9, endPoint y: 386, distance: 24.0
click at [9, 386] on div "auto Width 20 % % px auto Height auto 0 Circle Image" at bounding box center [61, 358] width 113 height 83
type input "100"
drag, startPoint x: 29, startPoint y: 331, endPoint x: 2, endPoint y: 332, distance: 26.9
click at [2, 332] on div "Dimension auto Width 20 % % px auto Height 100 0 Circle Image" at bounding box center [62, 342] width 124 height 111
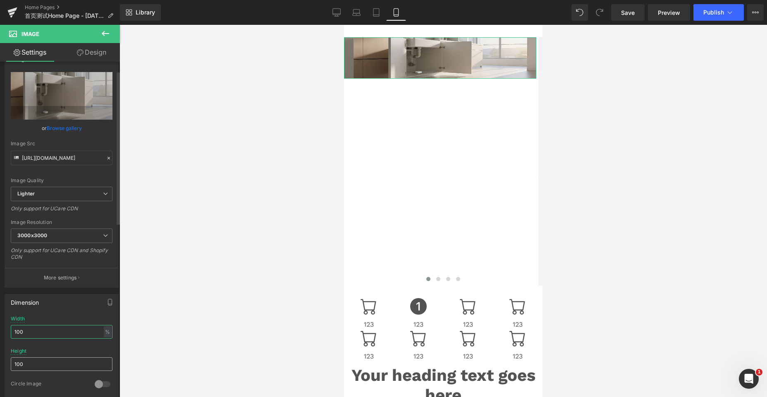
type input "100"
click at [29, 364] on input "100" at bounding box center [62, 364] width 102 height 14
drag, startPoint x: 31, startPoint y: 365, endPoint x: 0, endPoint y: 365, distance: 31.0
click at [0, 365] on div "Dimension auto Width 100 % % px auto Height 100 0 Circle Image" at bounding box center [62, 342] width 124 height 111
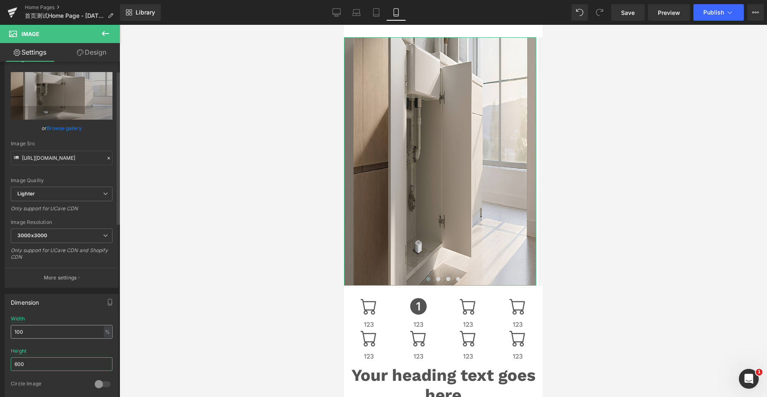
type input "600"
click at [29, 335] on input "100" at bounding box center [62, 332] width 102 height 14
type input "1000"
click at [37, 368] on input "600" at bounding box center [62, 364] width 102 height 14
drag, startPoint x: 36, startPoint y: 330, endPoint x: 0, endPoint y: 333, distance: 35.6
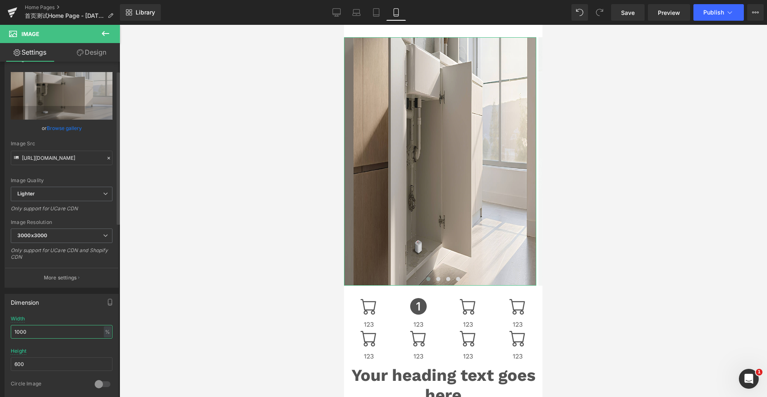
click at [0, 333] on div "Dimension auto Width 1000 % % px auto Height 600 0 Circle Image" at bounding box center [62, 342] width 124 height 111
click at [37, 365] on input "600" at bounding box center [62, 364] width 102 height 14
drag, startPoint x: 39, startPoint y: 367, endPoint x: 3, endPoint y: 365, distance: 36.5
click at [3, 365] on div "Dimension auto Width 1000 % % px auto Height 600 0 Circle Image" at bounding box center [62, 342] width 124 height 111
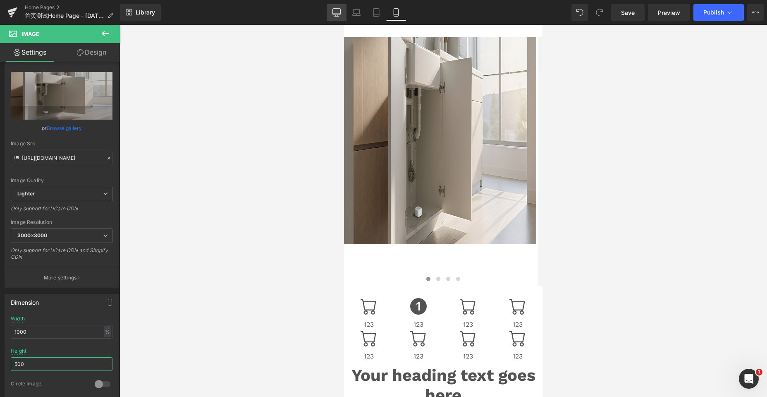
type input "500"
click at [334, 11] on icon at bounding box center [337, 12] width 8 height 8
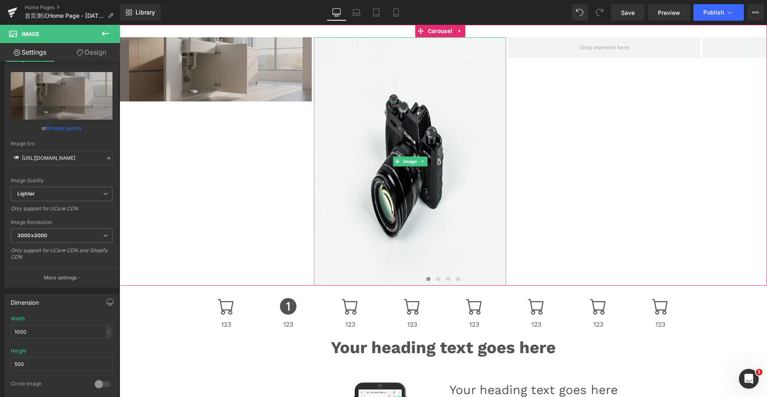
scroll to position [3517, 641]
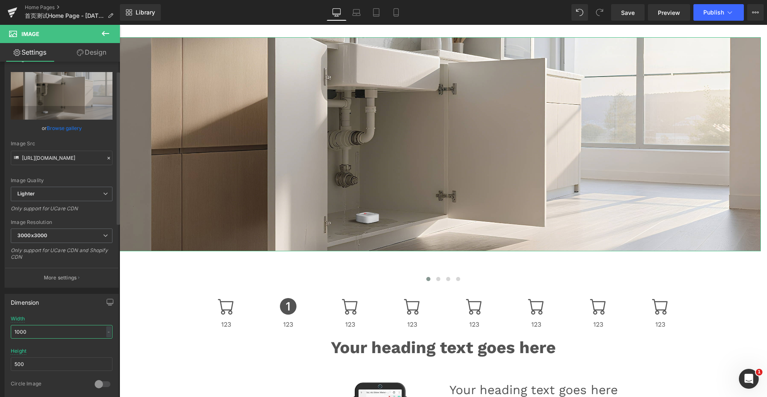
drag, startPoint x: 32, startPoint y: 333, endPoint x: 6, endPoint y: 330, distance: 25.9
click at [4, 333] on div "Dimension auto Width 1000 - % px auto Height 500 0 Circle Image" at bounding box center [62, 342] width 124 height 111
click at [395, 11] on icon at bounding box center [396, 12] width 8 height 8
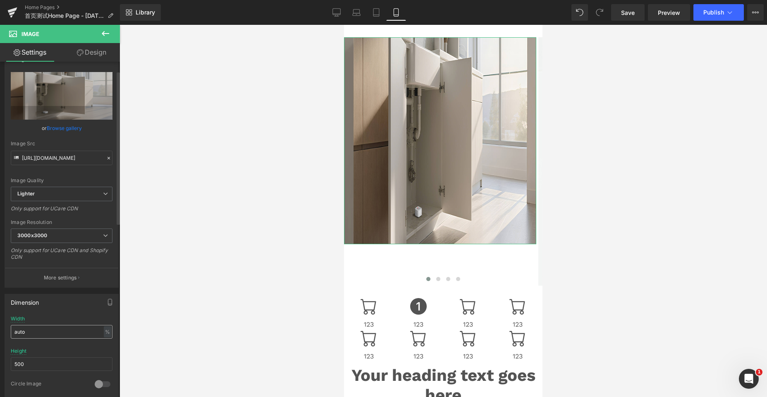
scroll to position [5574, 192]
drag, startPoint x: 31, startPoint y: 331, endPoint x: 10, endPoint y: 342, distance: 23.7
click at [0, 335] on div "Dimension auto Width auto % % px auto Height 500 0 Circle Image" at bounding box center [62, 342] width 124 height 111
paste input "auto"
type input "auto"
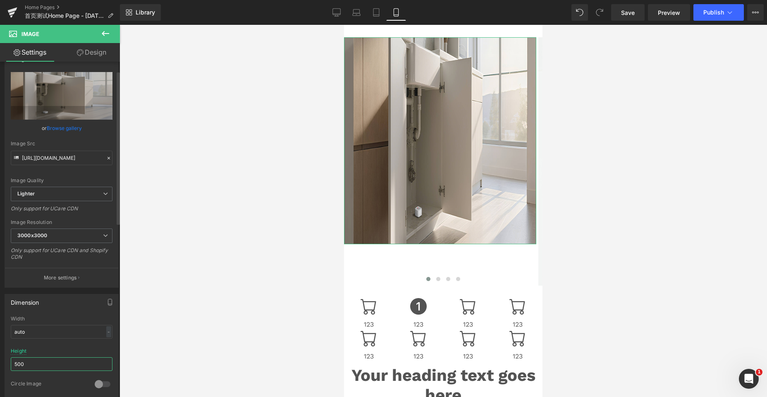
drag, startPoint x: 35, startPoint y: 366, endPoint x: 4, endPoint y: 366, distance: 31.0
click at [4, 366] on div "Dimension auto Width auto - % px auto Height 500 0 Circle Image" at bounding box center [62, 342] width 124 height 111
paste input "auto"
type input "auto"
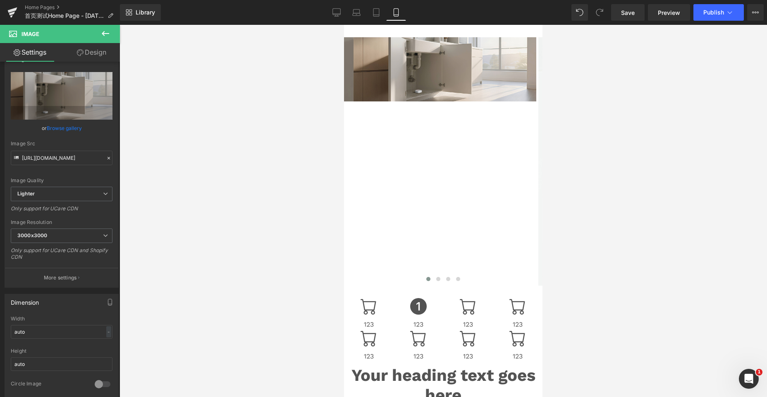
click at [203, 230] on div at bounding box center [444, 211] width 648 height 372
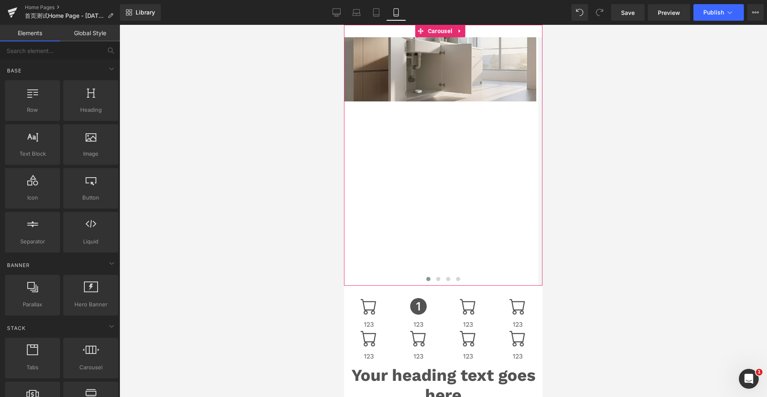
click at [467, 130] on div "Image Image" at bounding box center [733, 161] width 778 height 248
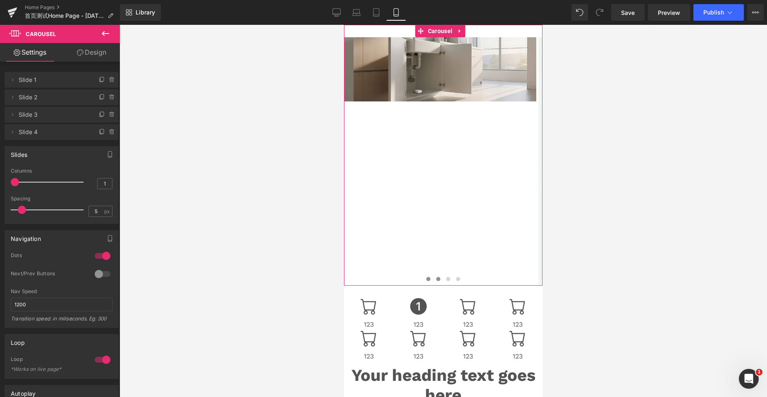
click at [436, 279] on span at bounding box center [438, 279] width 4 height 4
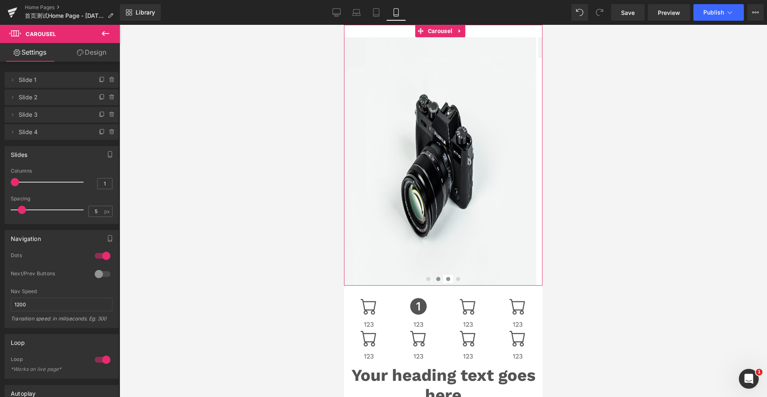
click at [446, 278] on span at bounding box center [448, 279] width 4 height 4
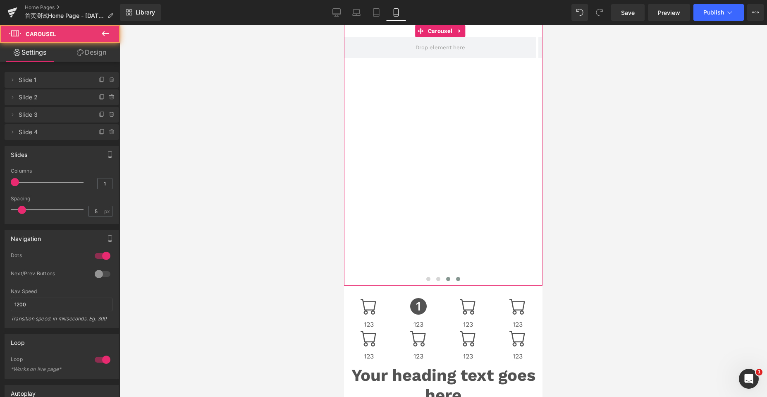
click at [453, 278] on button at bounding box center [458, 279] width 10 height 8
drag, startPoint x: 435, startPoint y: 280, endPoint x: 436, endPoint y: 268, distance: 12.0
click at [436, 280] on span at bounding box center [438, 279] width 4 height 4
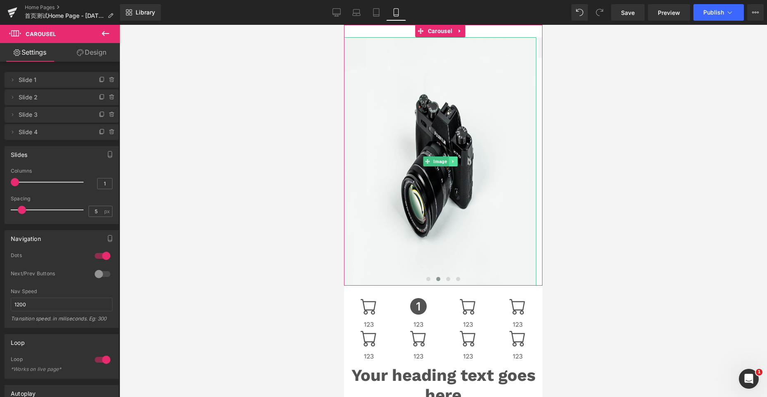
click at [453, 159] on link at bounding box center [453, 161] width 9 height 10
click at [456, 160] on icon at bounding box center [457, 161] width 5 height 5
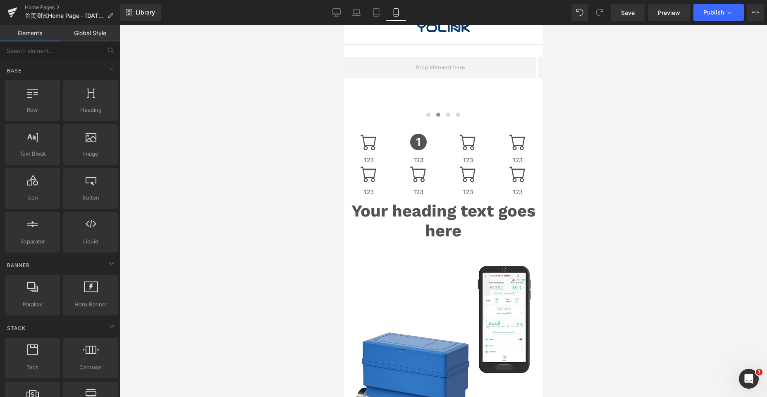
scroll to position [0, 0]
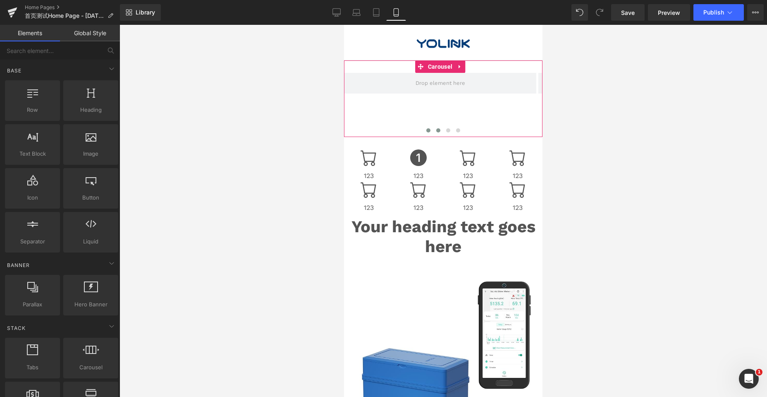
click at [426, 129] on span at bounding box center [428, 130] width 4 height 4
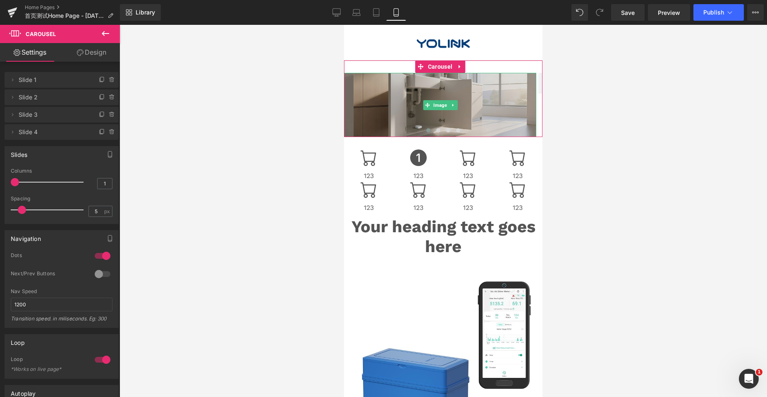
click at [483, 84] on img at bounding box center [440, 105] width 192 height 64
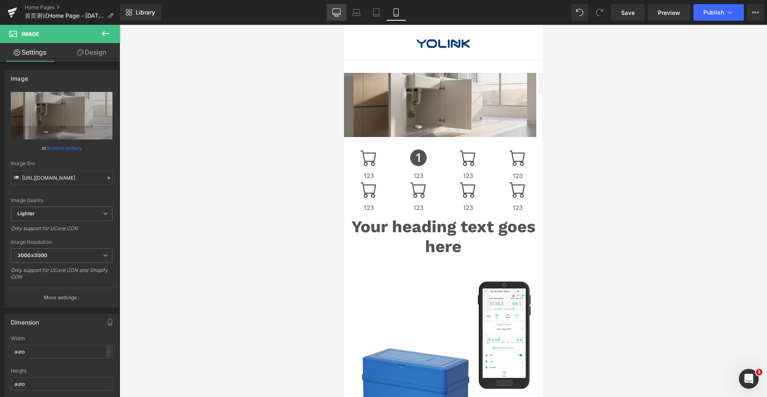
click at [340, 11] on icon at bounding box center [337, 12] width 8 height 8
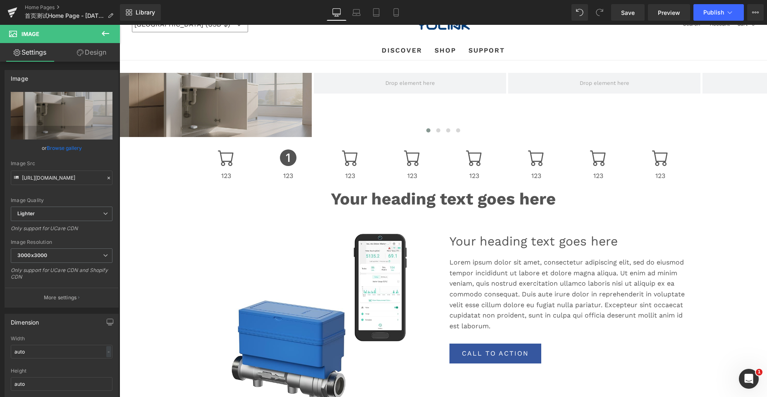
scroll to position [3482, 641]
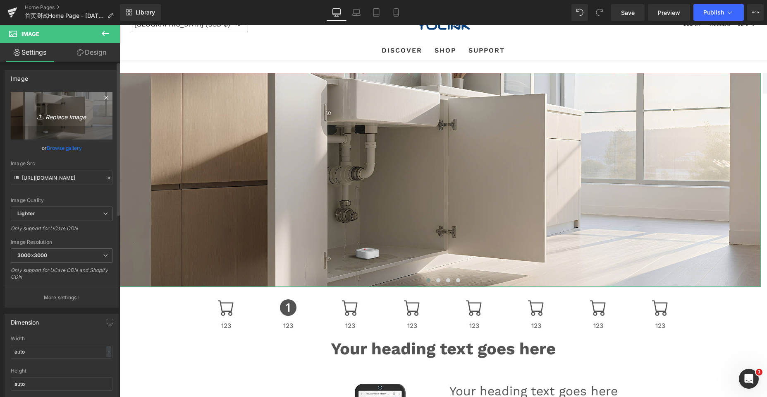
click at [66, 120] on icon "Replace Image" at bounding box center [62, 115] width 66 height 10
type input "C:\fakepath\7903场景.jpg"
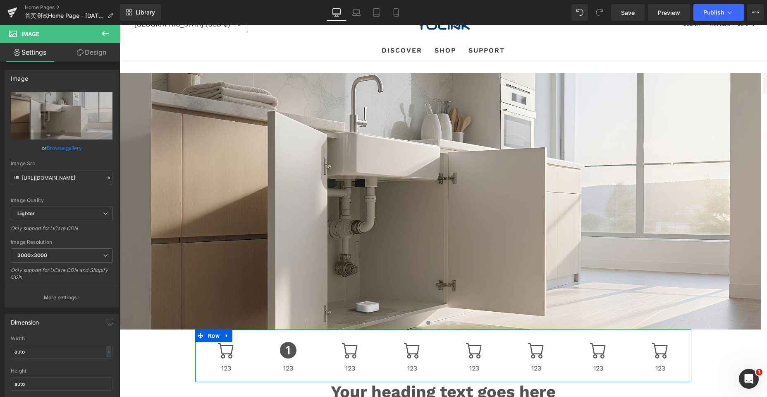
scroll to position [3525, 641]
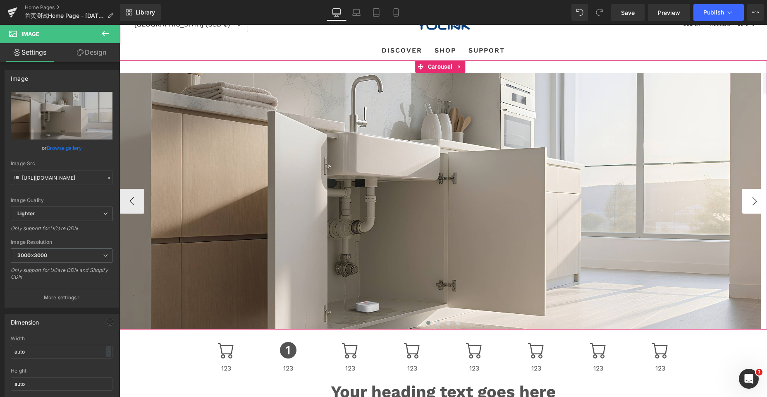
click at [749, 204] on button "›" at bounding box center [754, 201] width 25 height 25
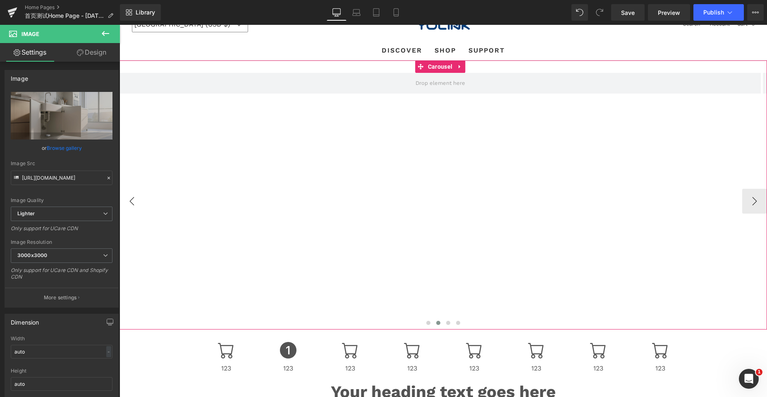
click at [136, 196] on button "‹" at bounding box center [132, 201] width 25 height 25
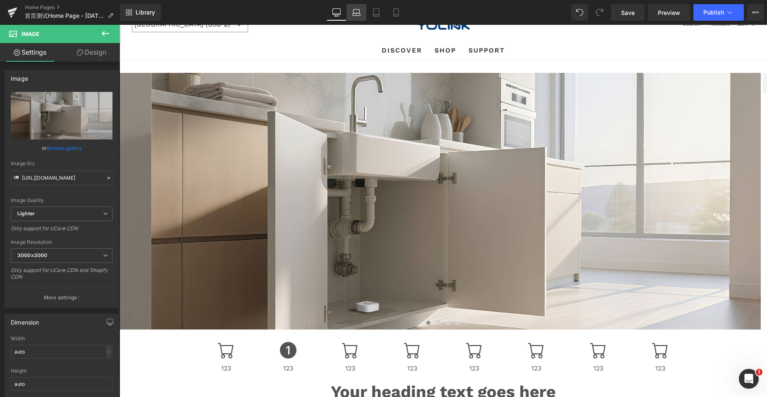
click at [354, 12] on icon at bounding box center [356, 12] width 8 height 8
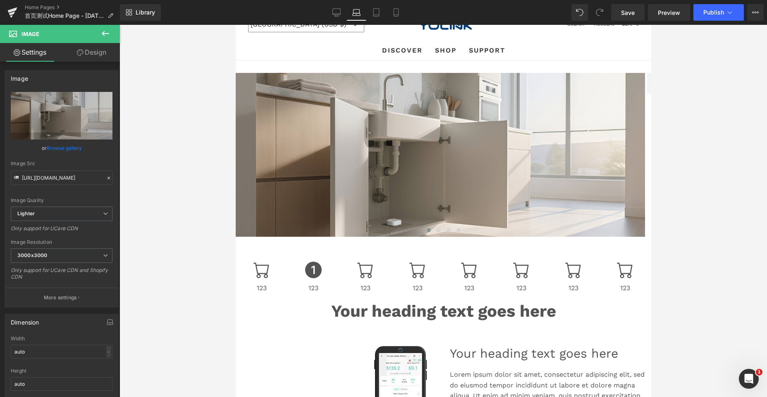
scroll to position [3463, 409]
click at [377, 11] on icon at bounding box center [376, 12] width 8 height 8
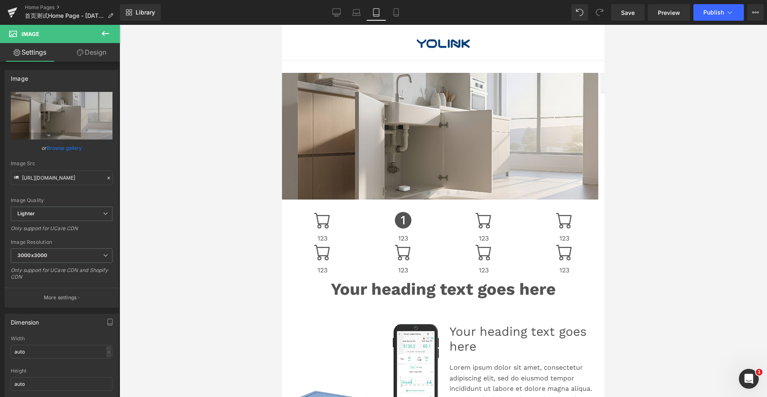
scroll to position [4161, 316]
click at [398, 13] on icon at bounding box center [396, 12] width 8 height 8
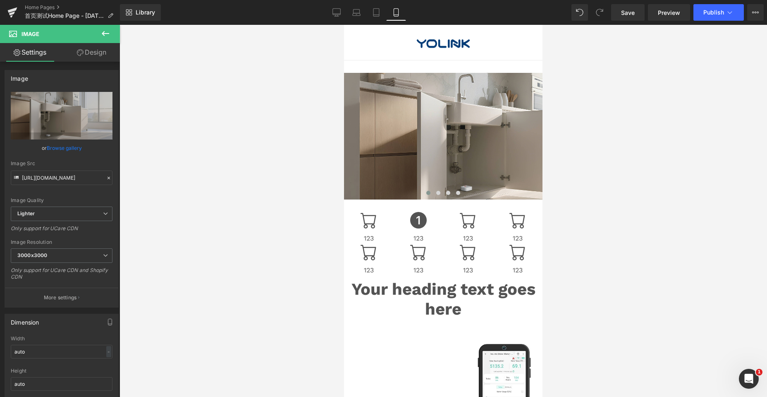
scroll to position [5402, 192]
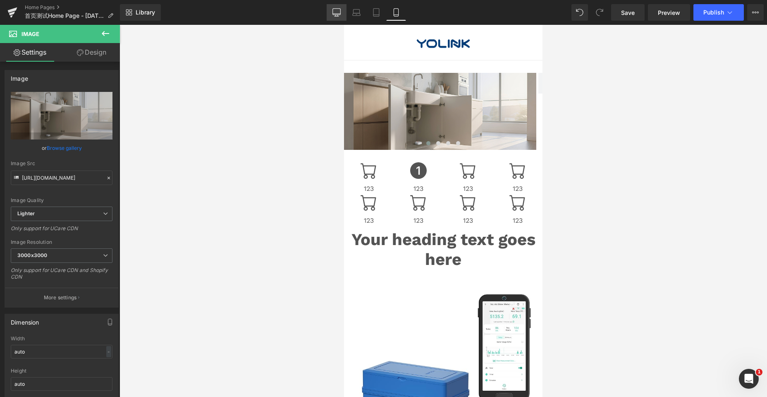
click at [337, 12] on icon at bounding box center [337, 12] width 8 height 8
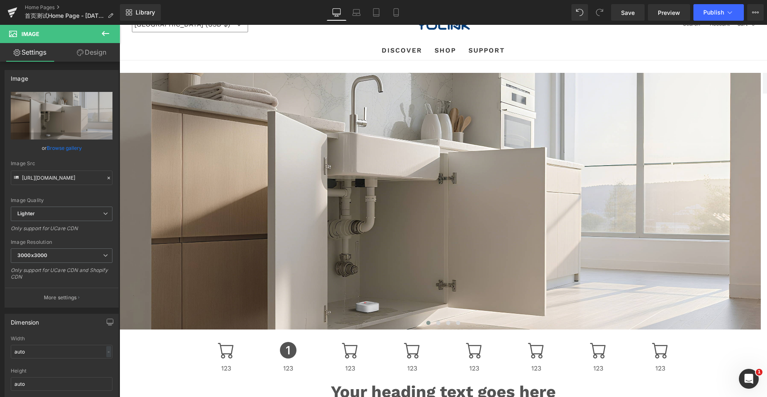
scroll to position [4, 4]
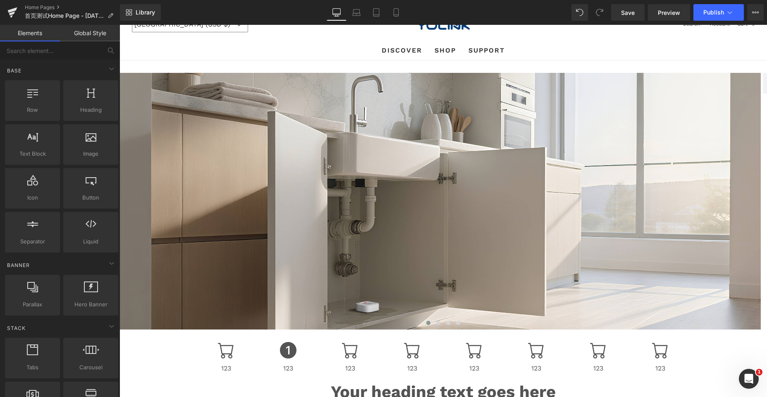
click at [241, 53] on ul "DISCOVER DISCOVER HOME DISCOVER WHAT'S NEW CONNECT WITH YOLINK PROBLEM SOLVING …" at bounding box center [443, 50] width 635 height 19
